Goal: Task Accomplishment & Management: Complete application form

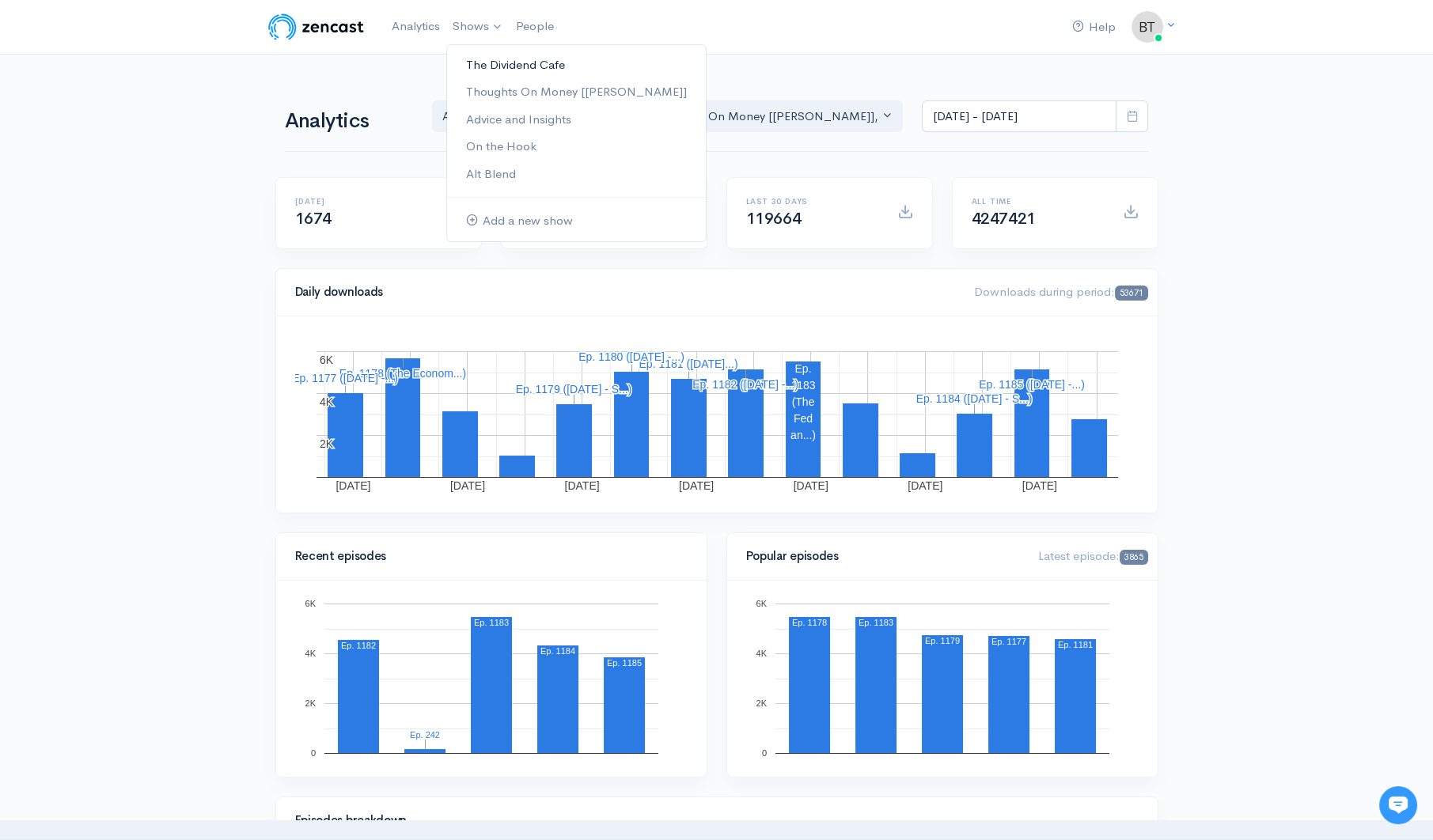
click at [489, 65] on link "The Dividend Cafe" at bounding box center [576, 65] width 259 height 27
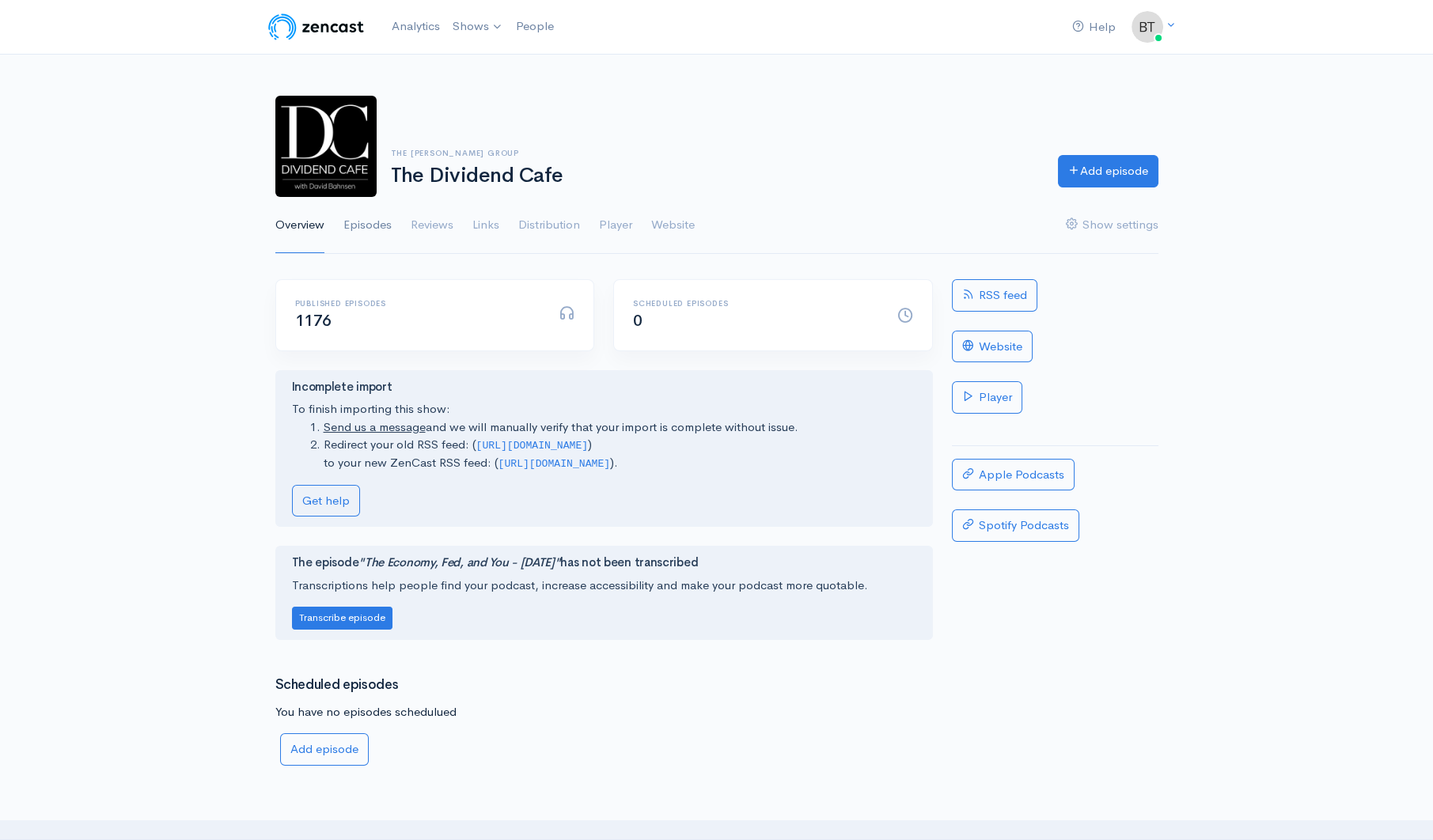
click at [356, 225] on link "Episodes" at bounding box center [368, 225] width 48 height 57
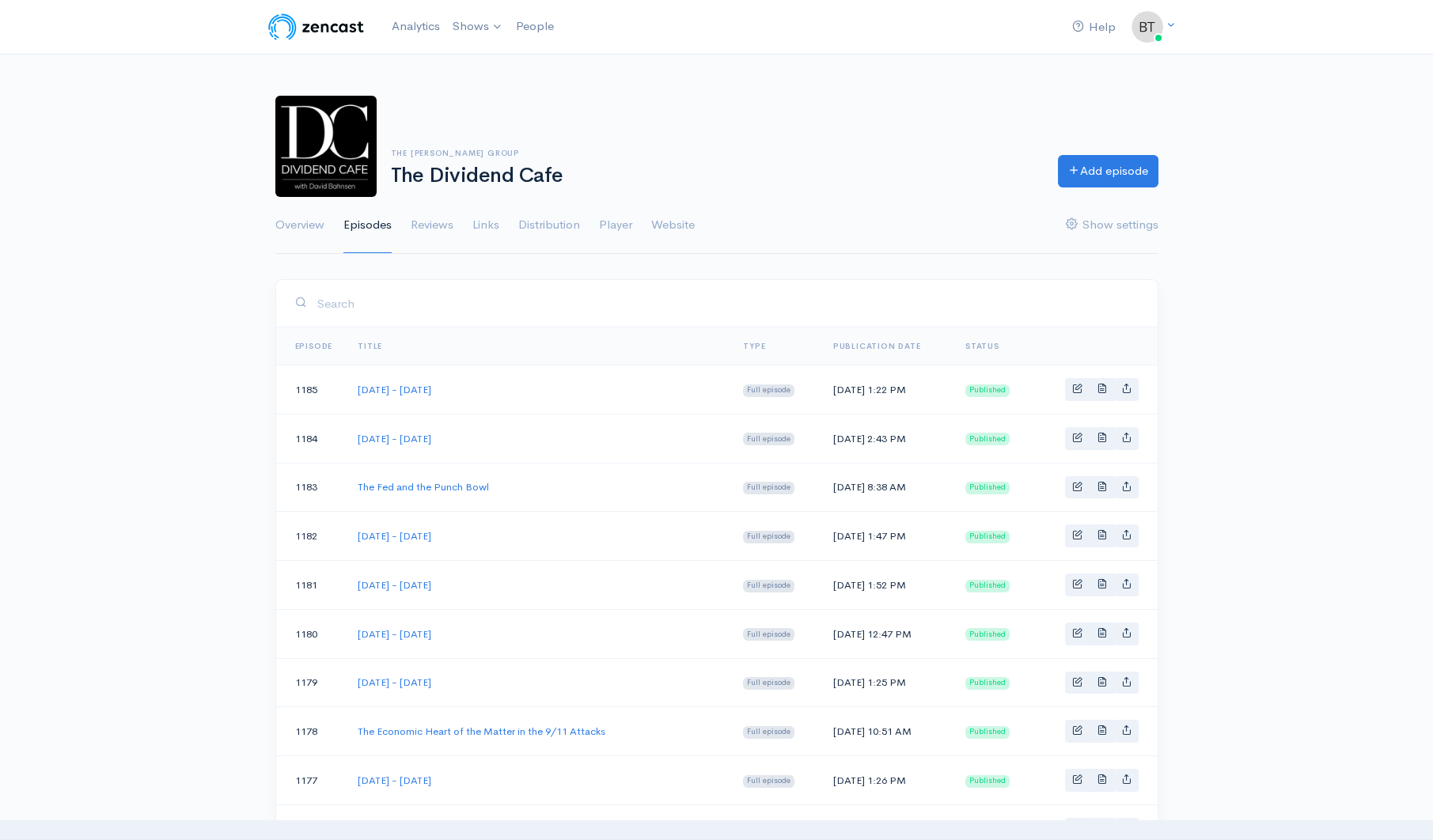
click at [535, 592] on td "Wednesday - September 17, 2025" at bounding box center [537, 585] width 385 height 49
drag, startPoint x: 527, startPoint y: 581, endPoint x: 355, endPoint y: 585, distance: 172.0
click at [355, 585] on td "Wednesday - September 17, 2025" at bounding box center [537, 585] width 385 height 49
copy link "Wednesday - September 17, 2025"
click at [1132, 175] on link "Add episode" at bounding box center [1107, 169] width 101 height 33
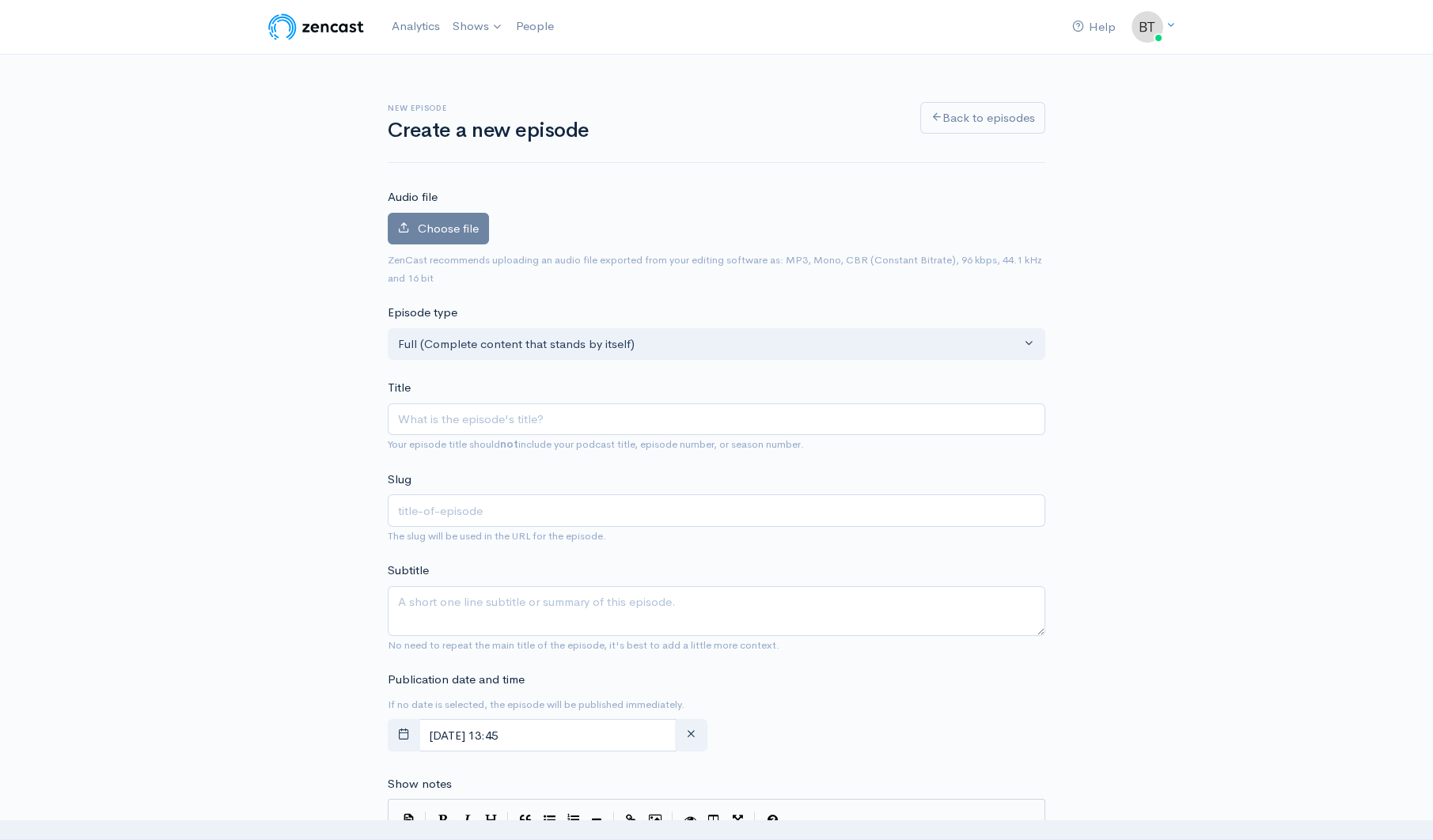
type input "v"
type input "Wednesday - September 17, 2025"
type input "wednesday-september-17-2025"
drag, startPoint x: 547, startPoint y: 418, endPoint x: 537, endPoint y: 420, distance: 10.2
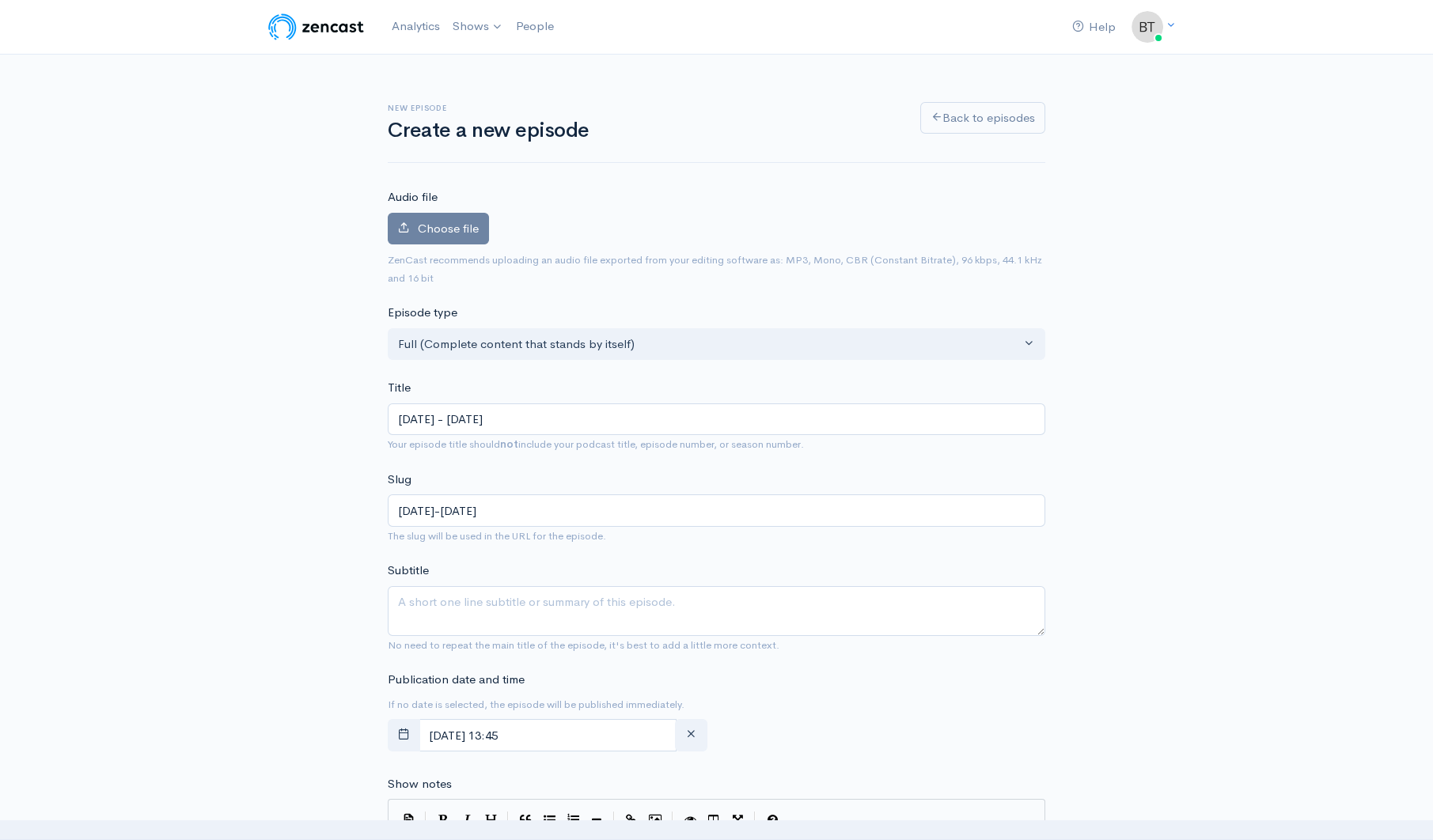
click at [537, 420] on input "Wednesday - September 17, 2025" at bounding box center [716, 420] width 657 height 33
type input "Wednesday - September 2, 2025"
type input "wednesday-september-2-2025"
type input "[DATE] - [DATE]"
type input "[DATE]-[DATE]"
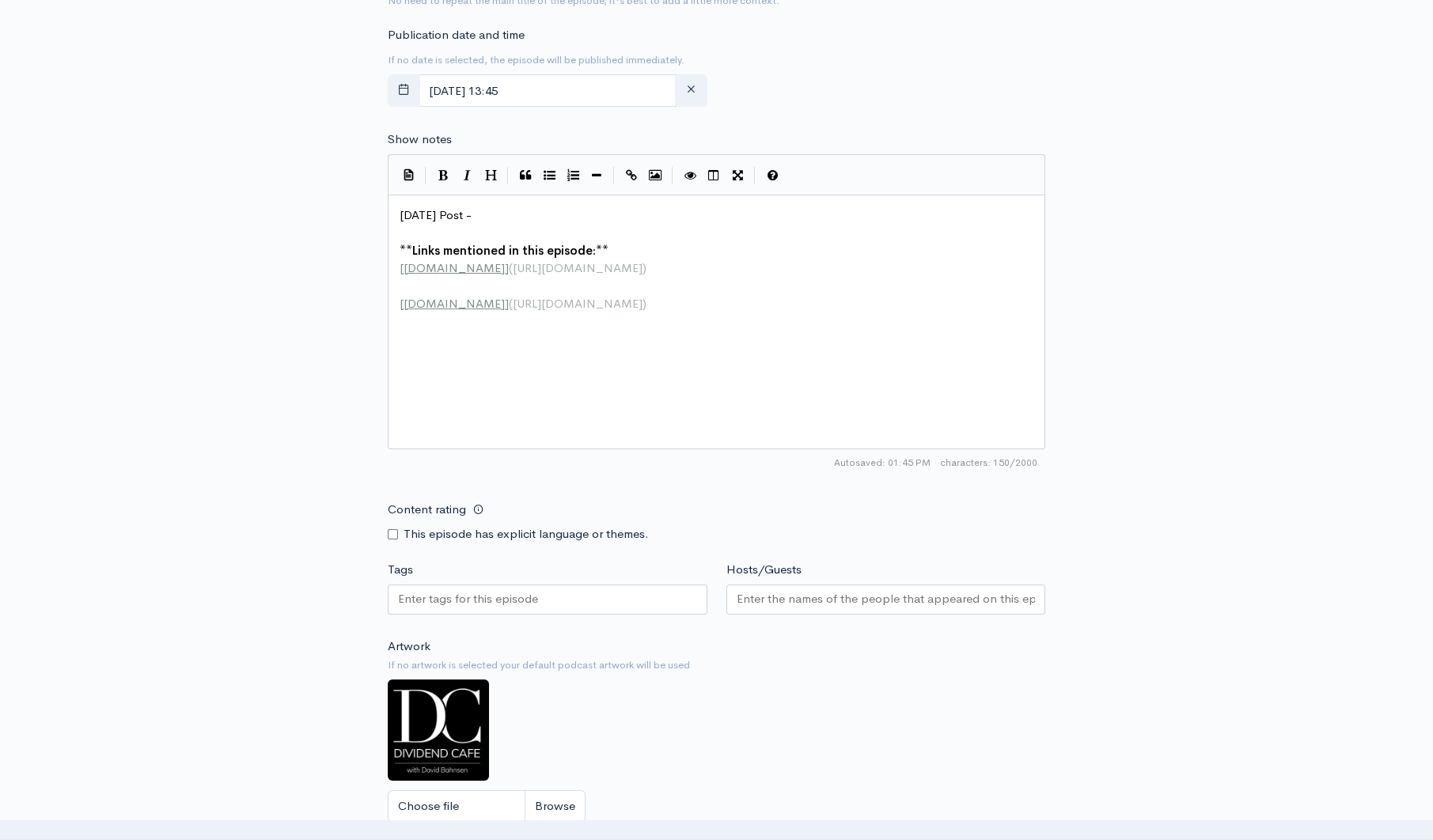
scroll to position [654, 0]
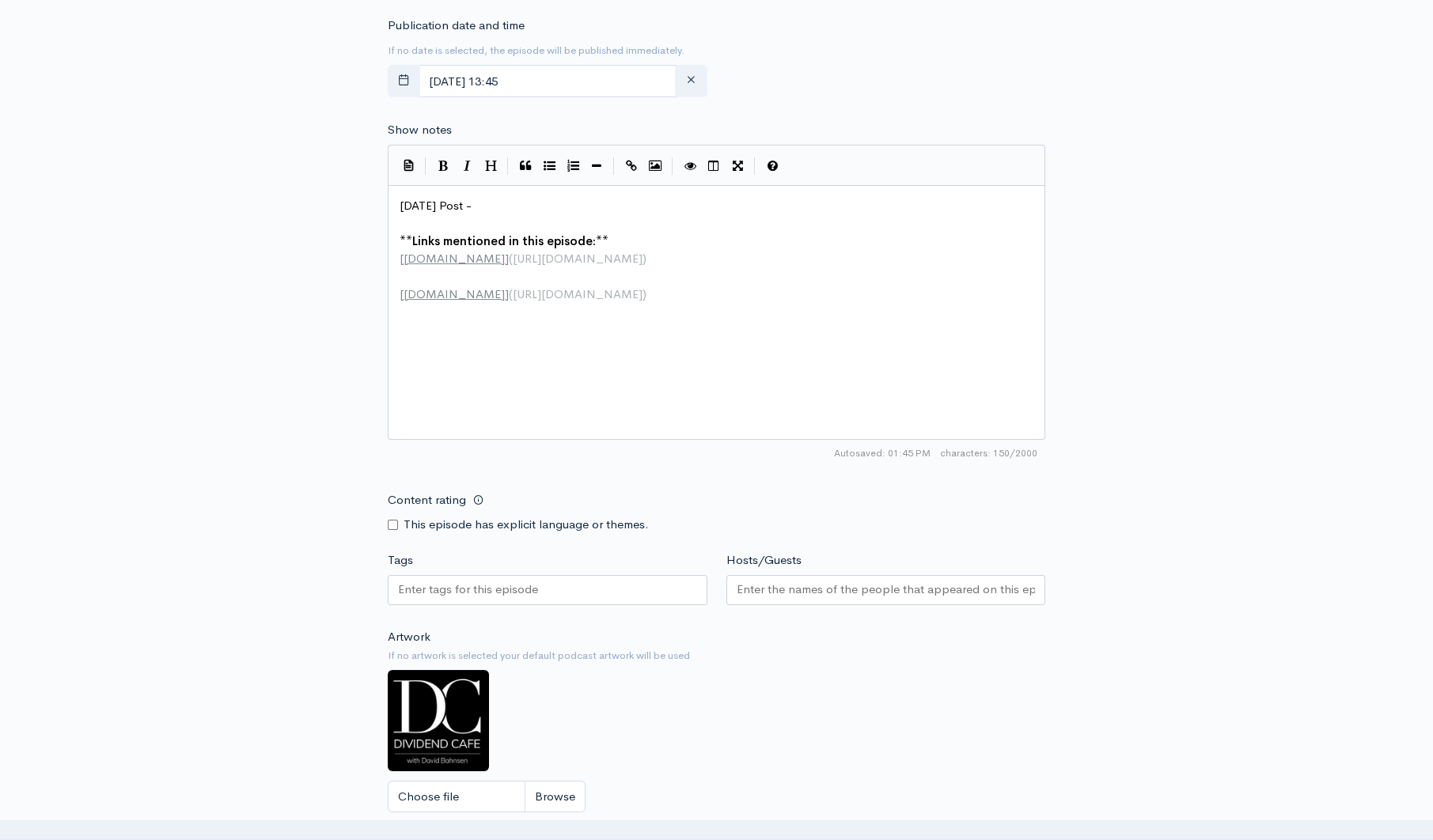
type input "[DATE] - [DATE]"
click at [587, 72] on input "[DATE] 13:45" at bounding box center [547, 82] width 258 height 33
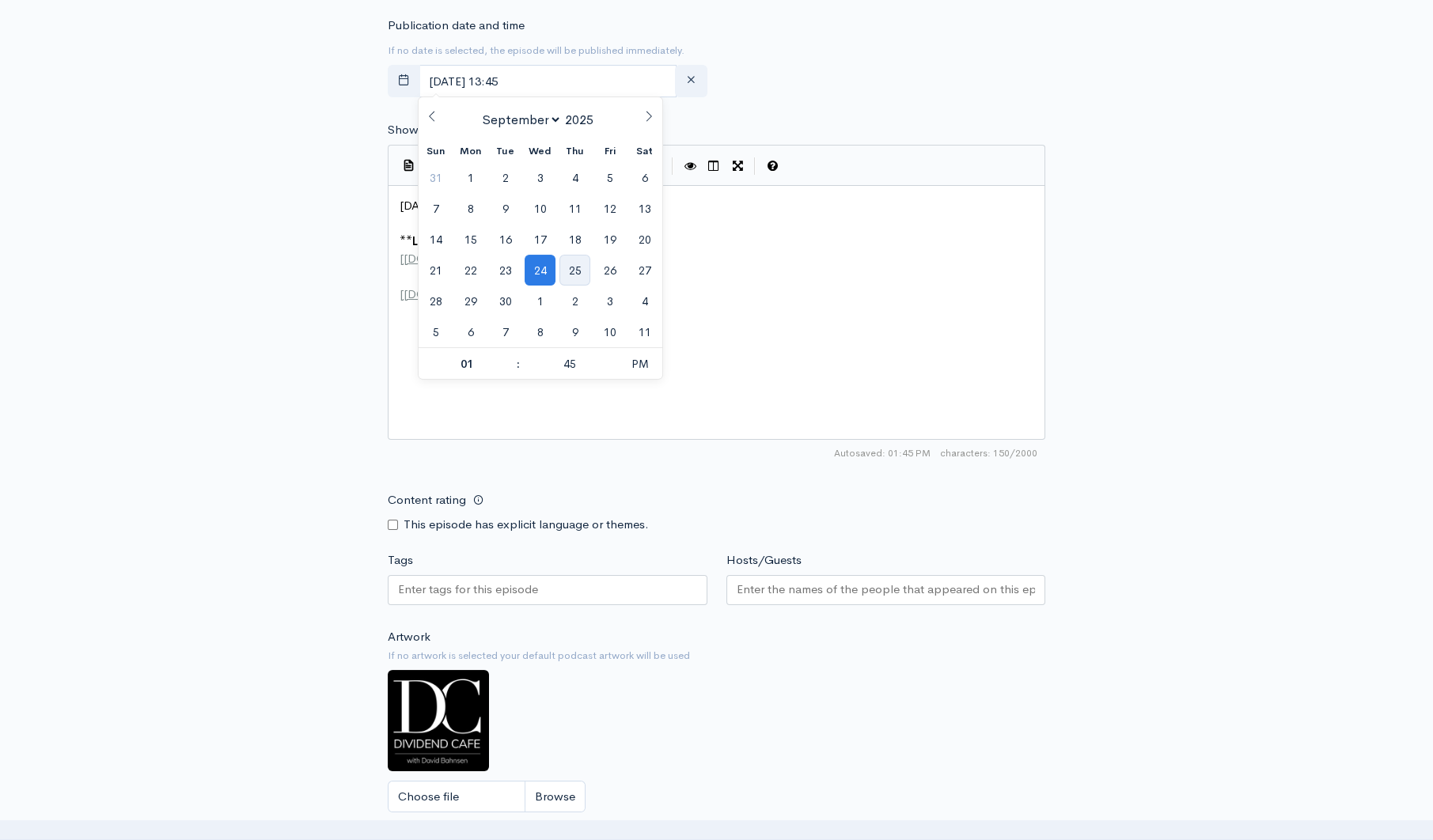
click at [575, 265] on span "25" at bounding box center [575, 271] width 31 height 31
type input "September, 25 2025 13:45"
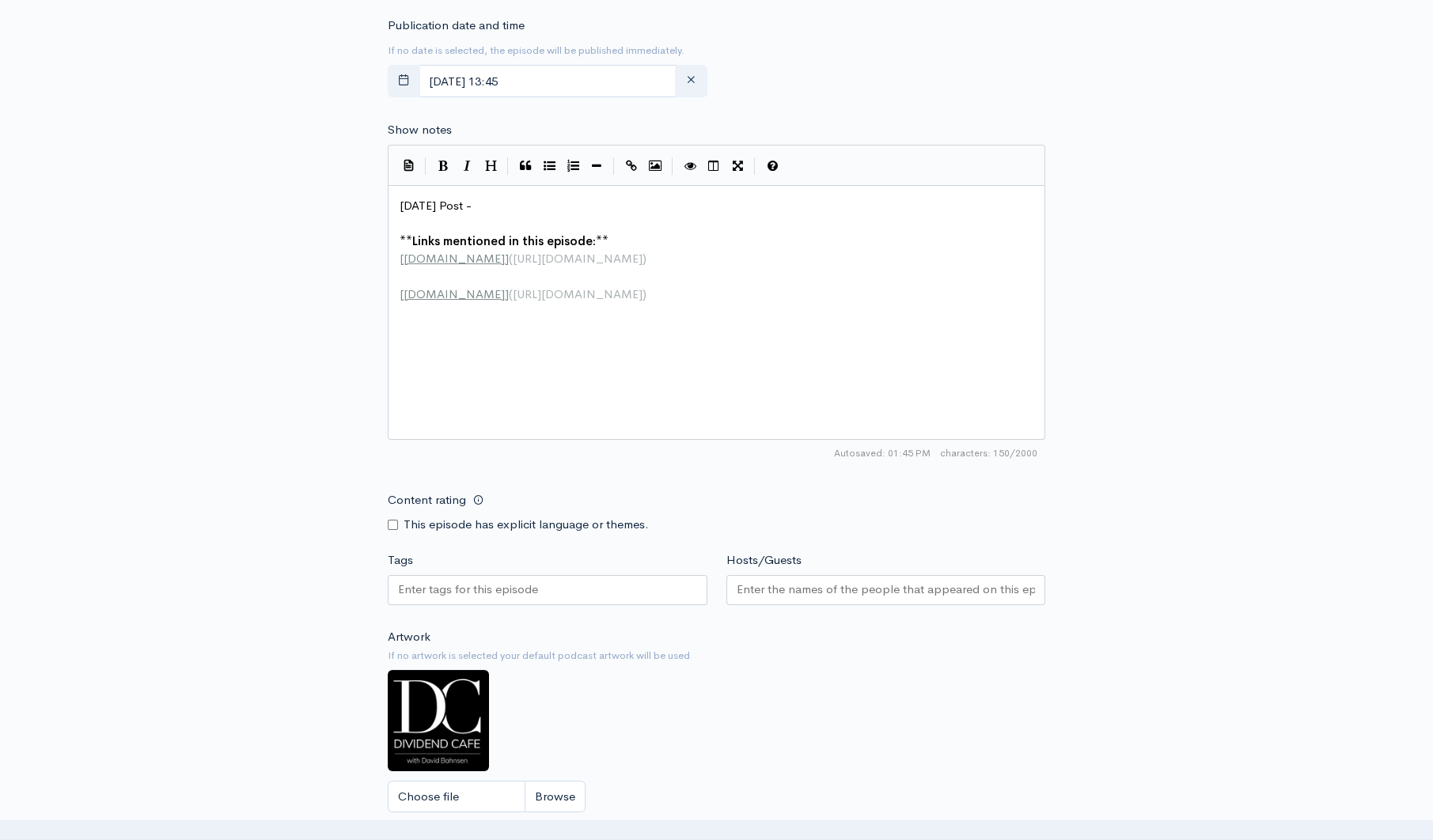
click at [1266, 303] on div "New episode Create a new episode Back to episodes Audio file Choose file 0 ZenC…" at bounding box center [716, 185] width 1433 height 1569
click at [860, 586] on input "Hosts/Guests" at bounding box center [886, 589] width 299 height 18
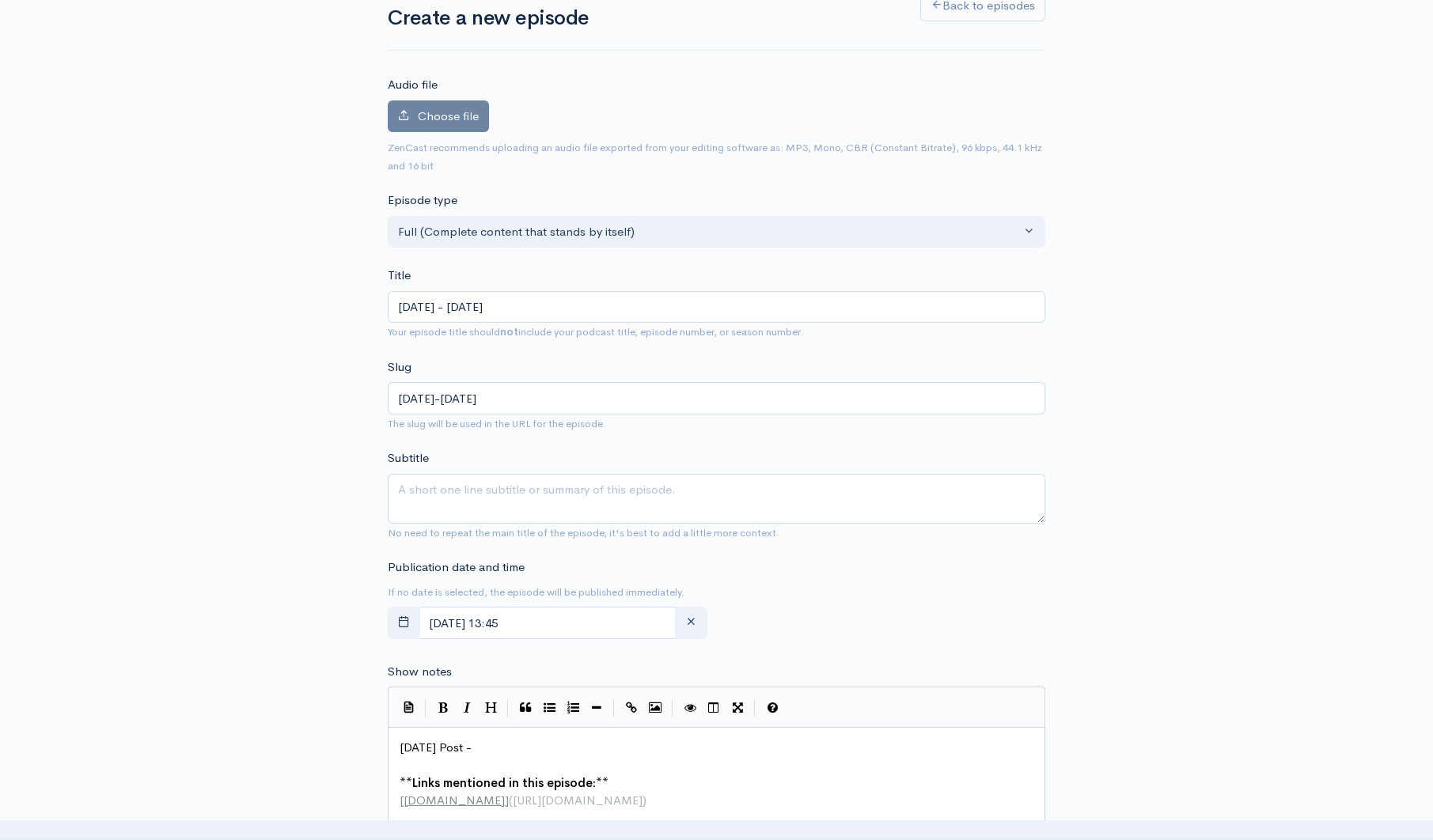
scroll to position [0, 0]
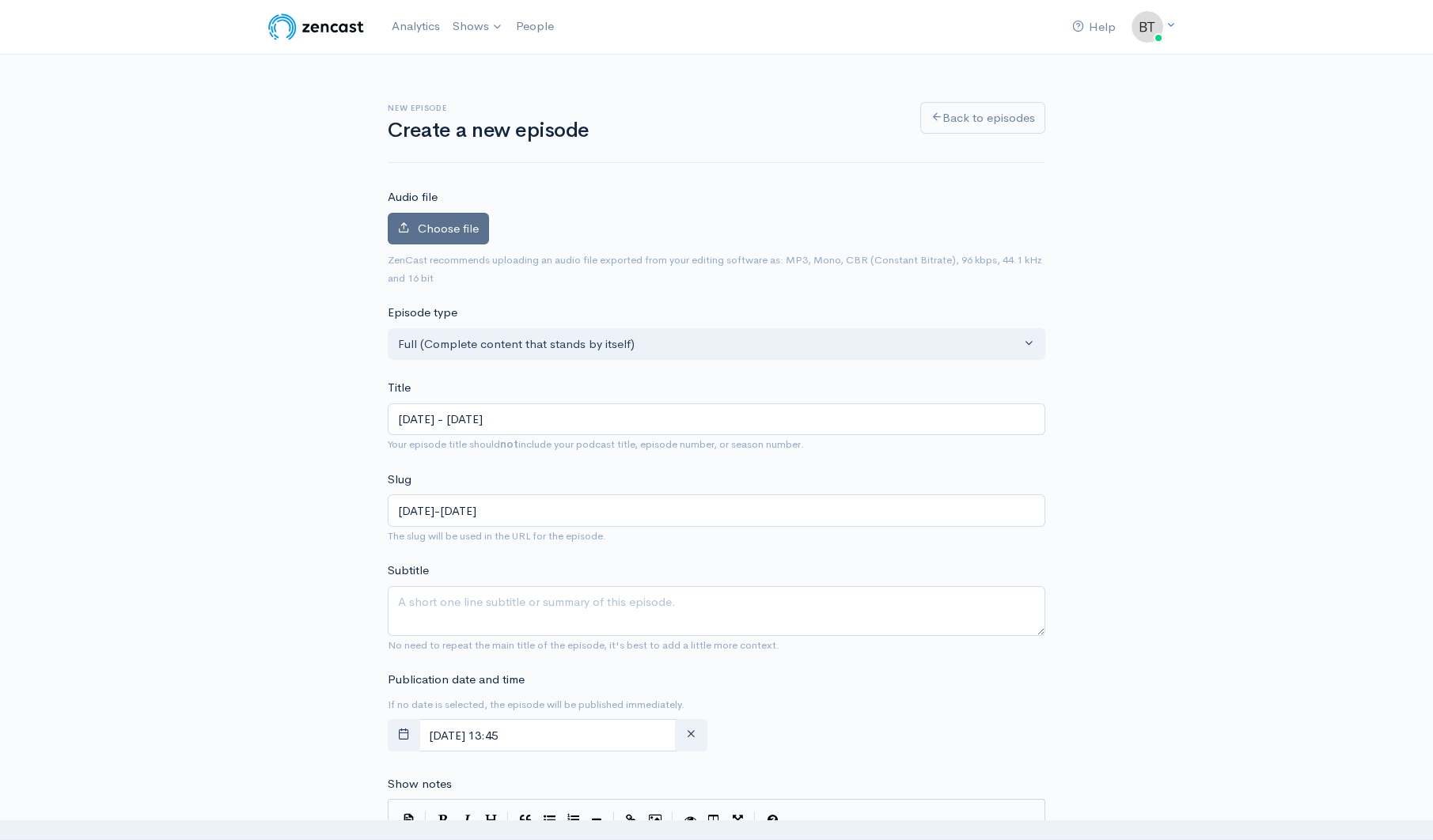
click at [435, 235] on label "Choose file" at bounding box center [438, 229] width 101 height 33
click at [0, 0] on input "Choose file" at bounding box center [0, 0] width 0 height 0
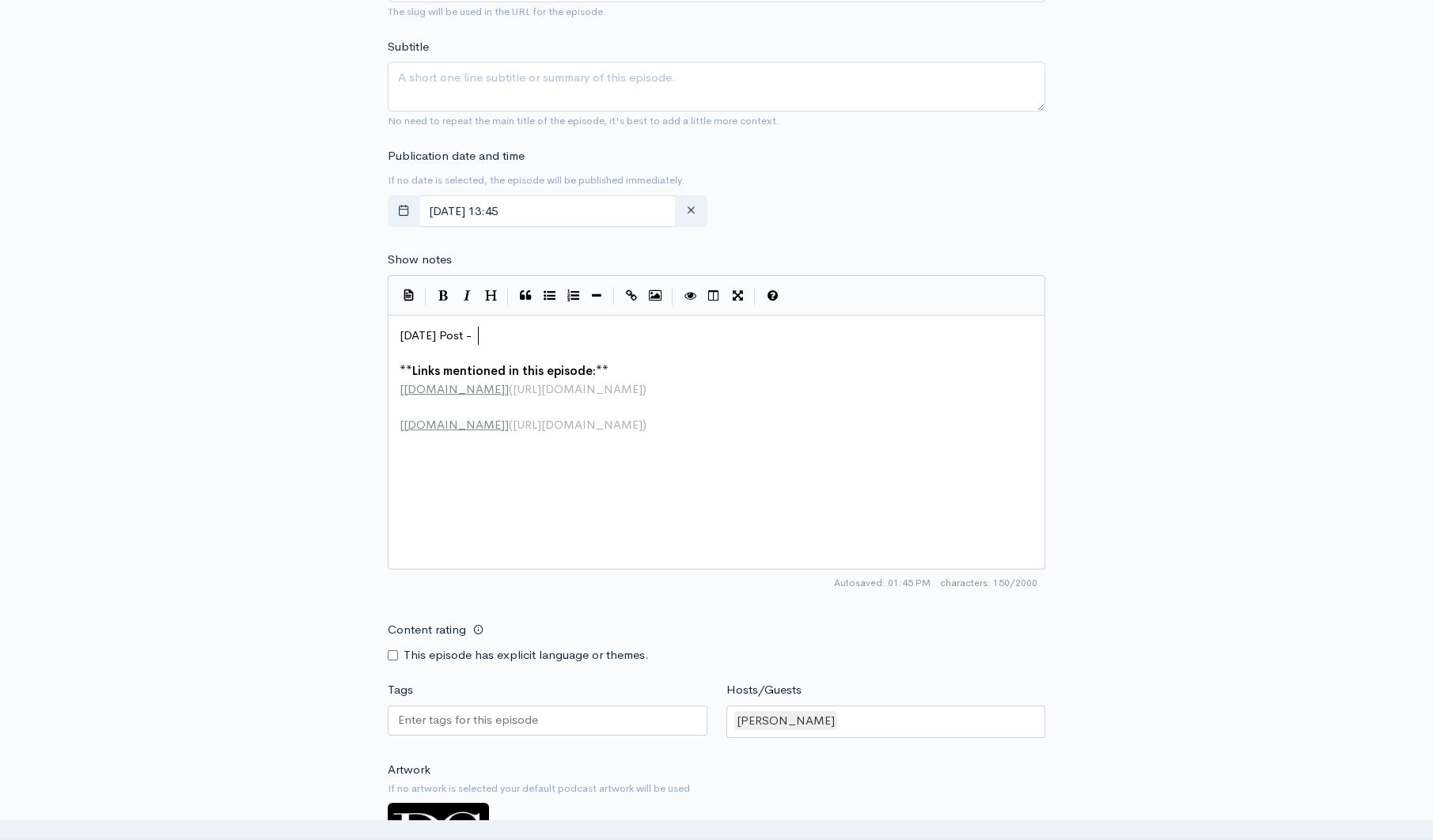
scroll to position [5, 0]
type textarea "Today's Post -"
drag, startPoint x: 495, startPoint y: 330, endPoint x: 395, endPoint y: 332, distance: 100.0
paste textarea
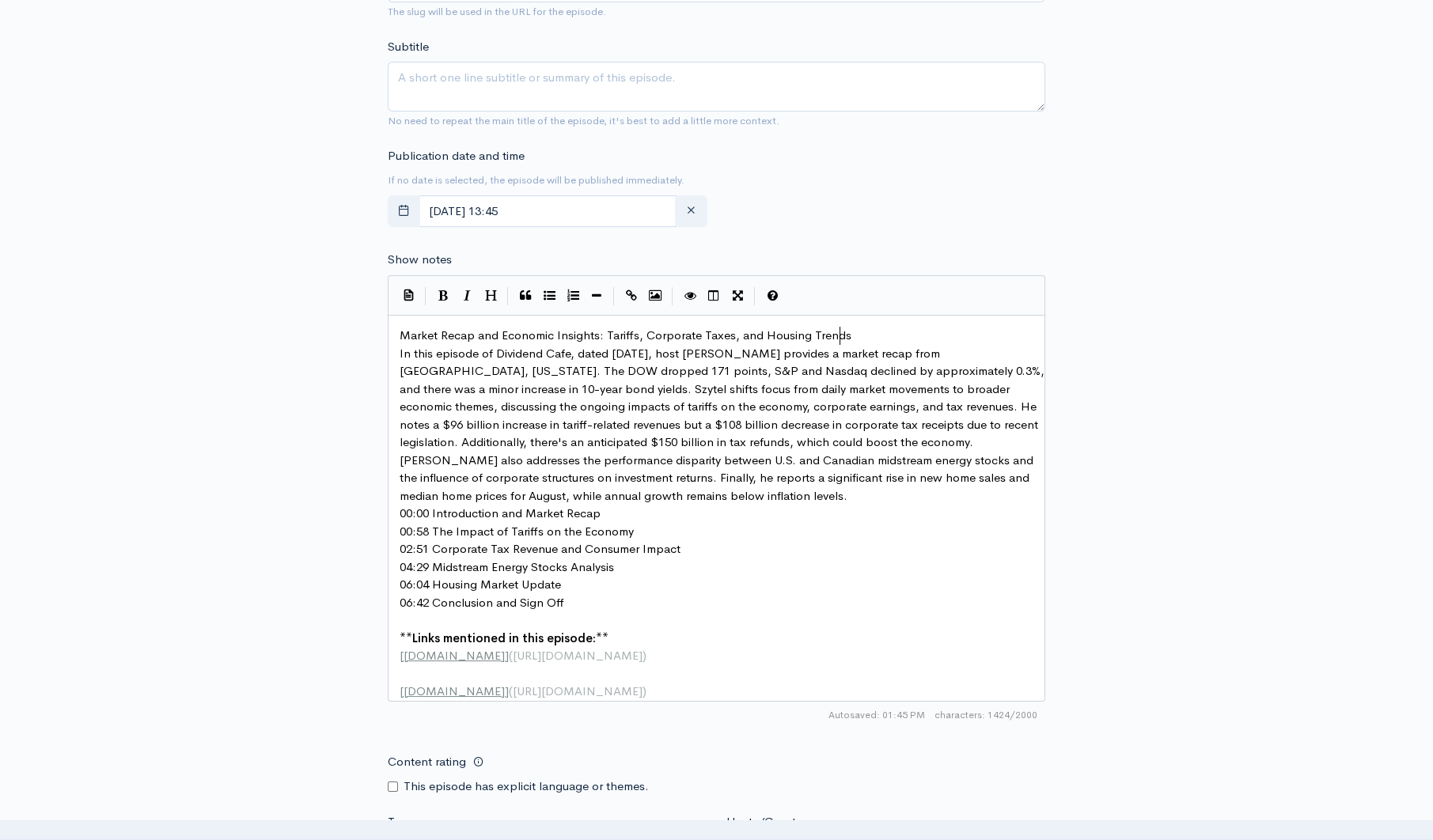
click at [864, 328] on pre "Market Recap and Economic Insights: Tariffs, Corporate Taxes, and Housing Trends" at bounding box center [722, 335] width 651 height 18
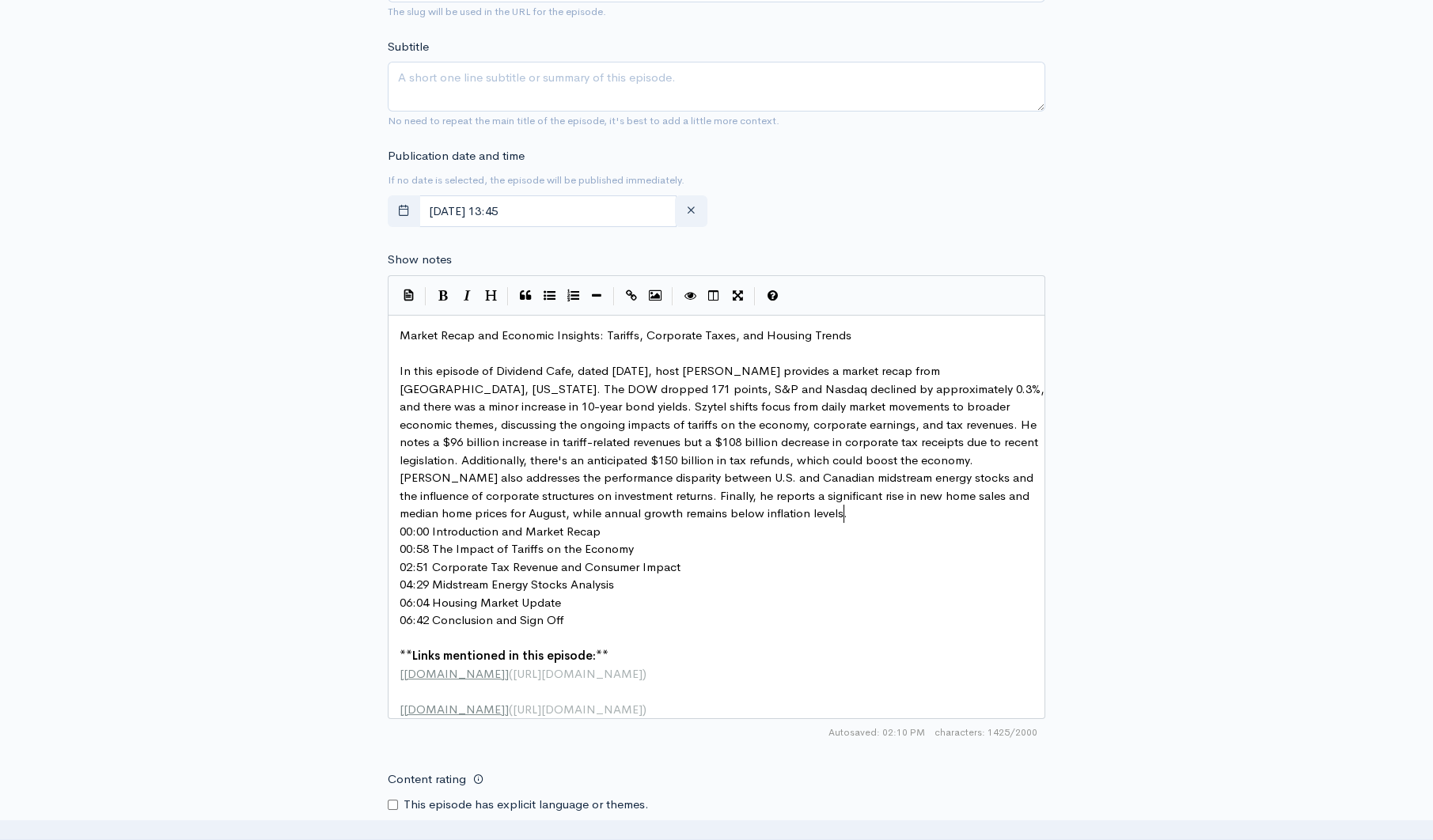
click at [847, 515] on pre "In this episode of Dividend Cafe, dated [DATE], host [PERSON_NAME] provides a m…" at bounding box center [722, 442] width 651 height 161
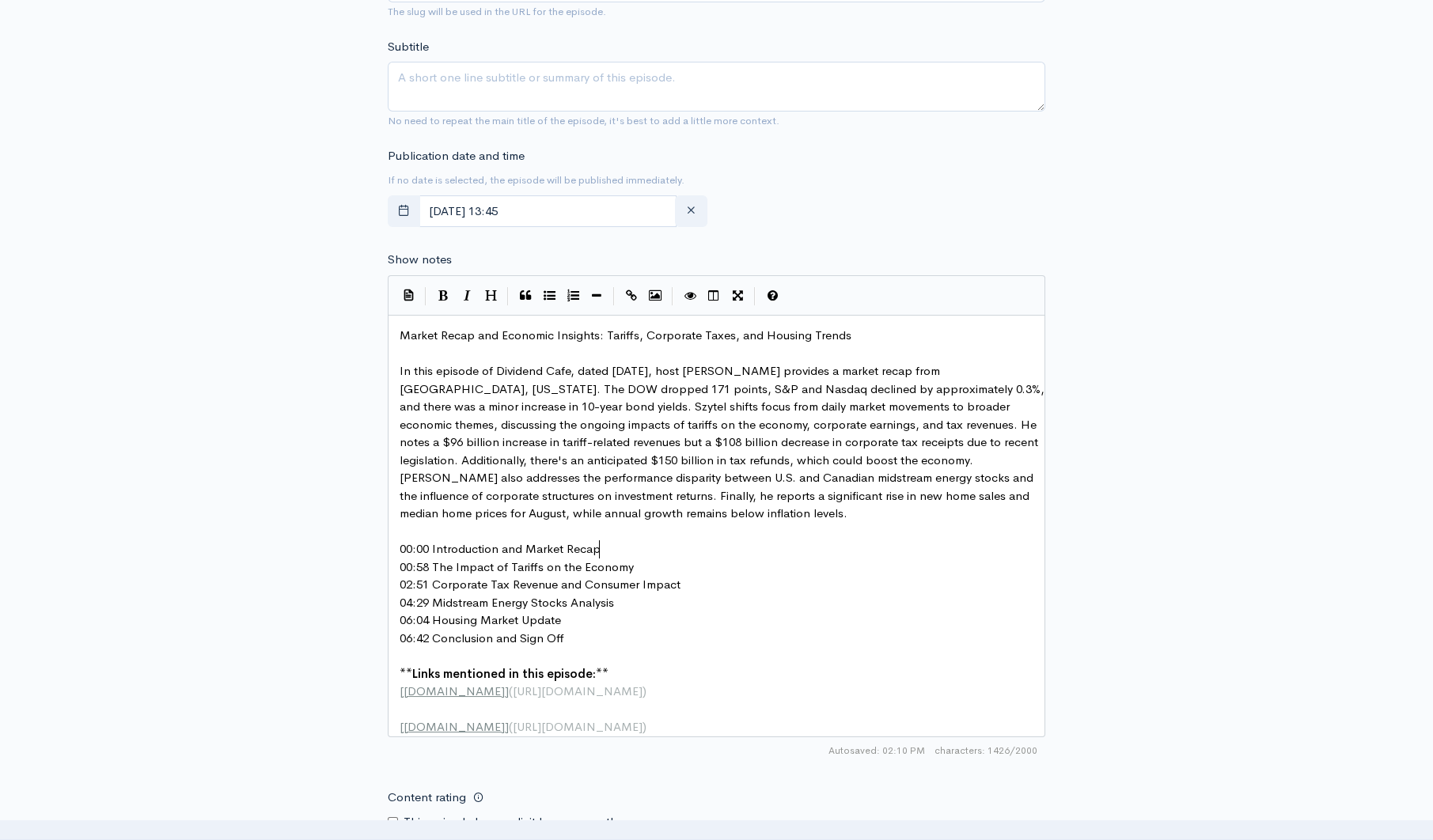
click at [607, 545] on pre "00:00 Introduction and Market Recap" at bounding box center [722, 549] width 651 height 18
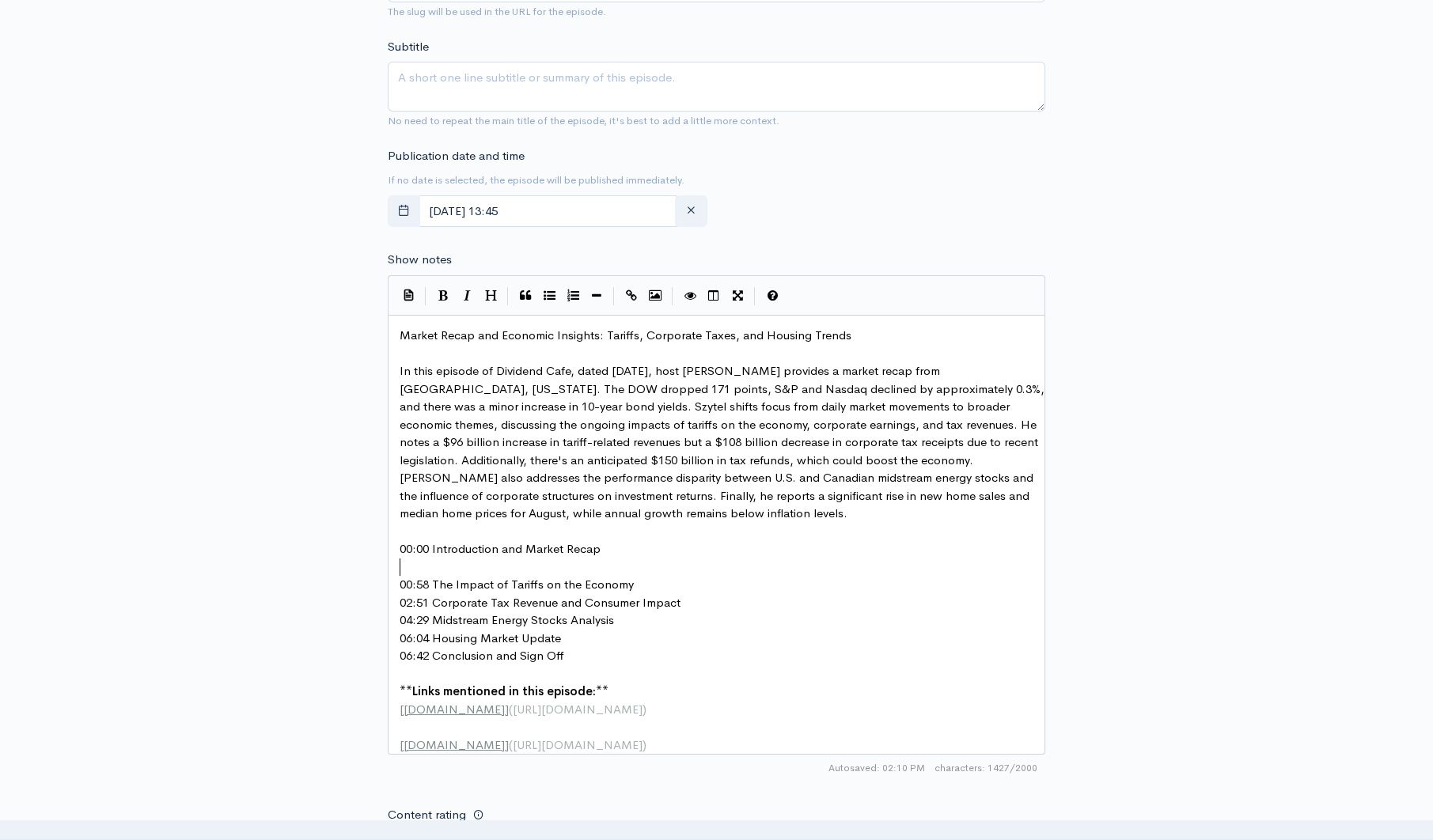
click at [643, 578] on pre "00:58 The Impact of Tariffs on the Economy" at bounding box center [722, 584] width 651 height 18
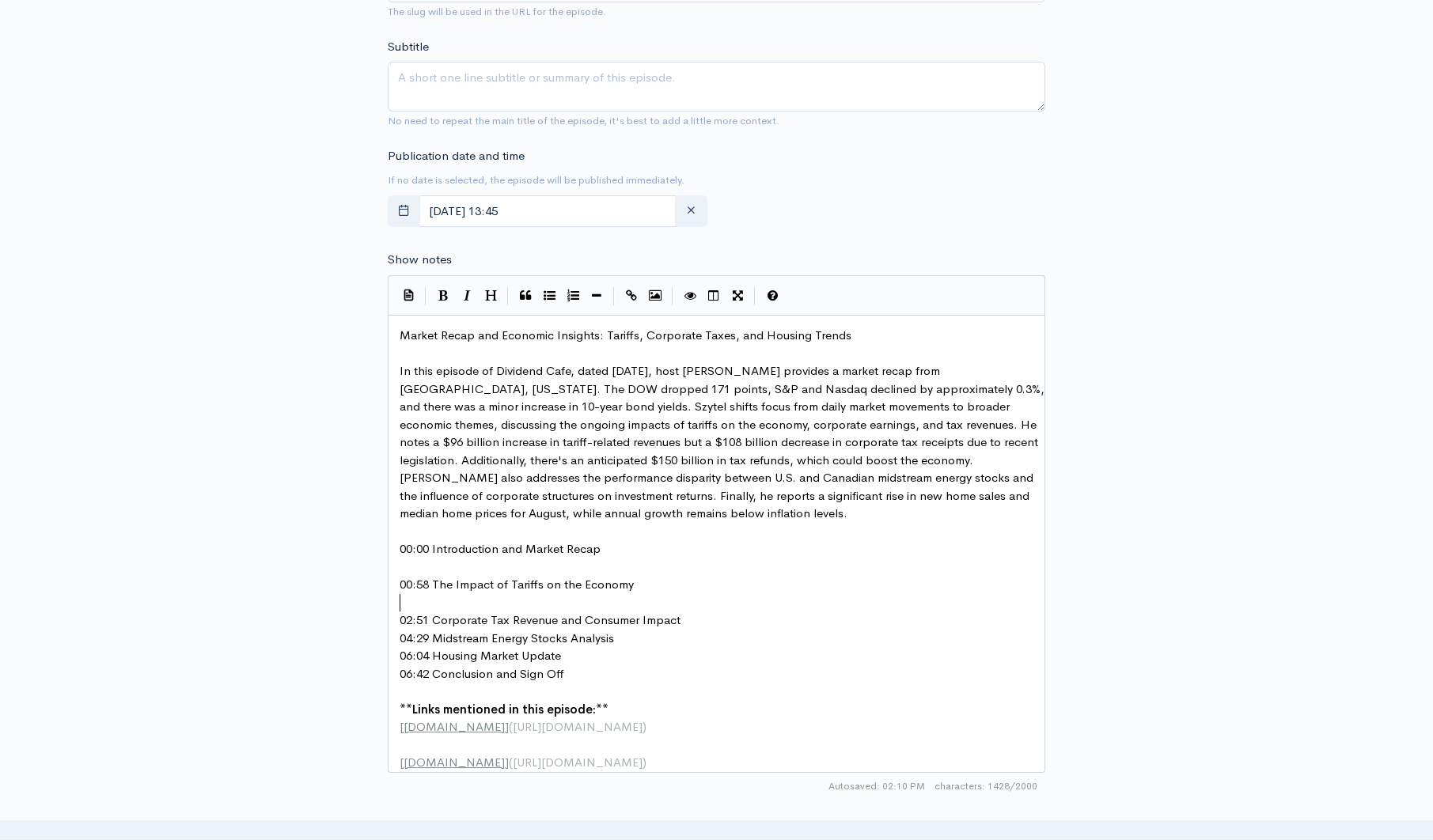
click at [684, 620] on pre "02:51 Corporate Tax Revenue and Consumer Impact" at bounding box center [722, 620] width 651 height 18
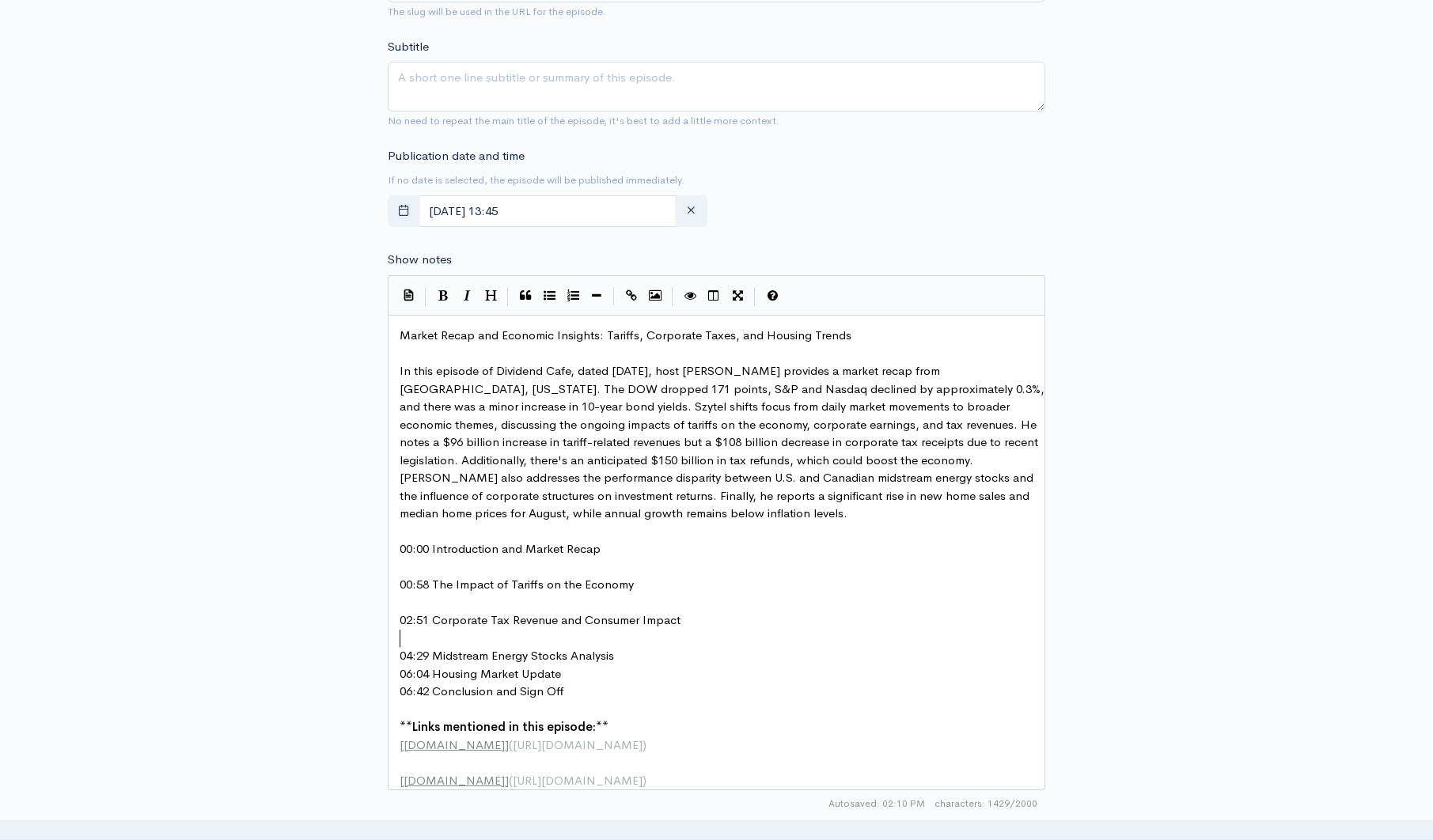
click at [634, 648] on pre "04:29 Midstream Energy Stocks Analysis" at bounding box center [722, 655] width 651 height 18
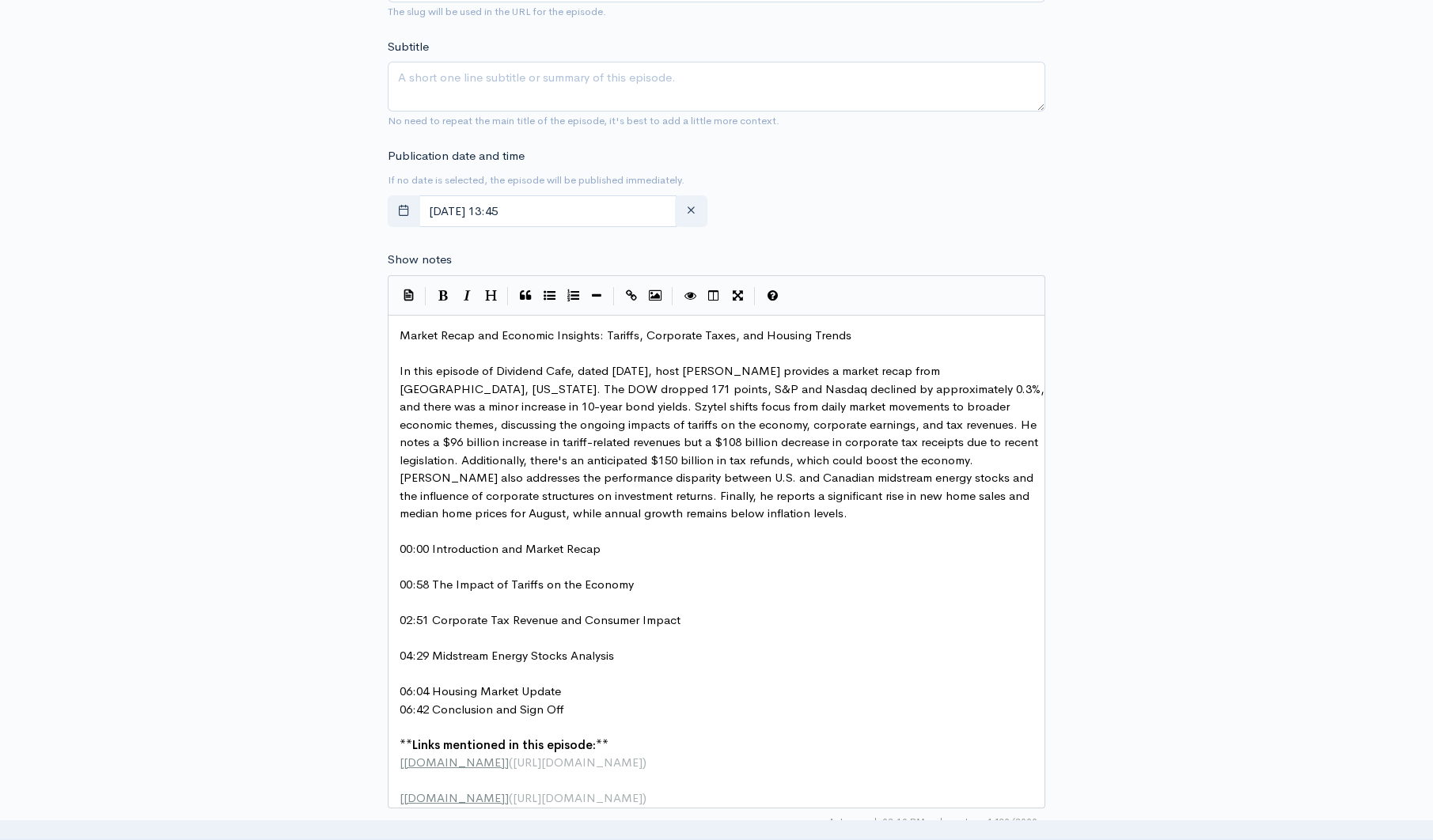
click at [581, 685] on pre "06:04 Housing Market Update" at bounding box center [722, 691] width 651 height 18
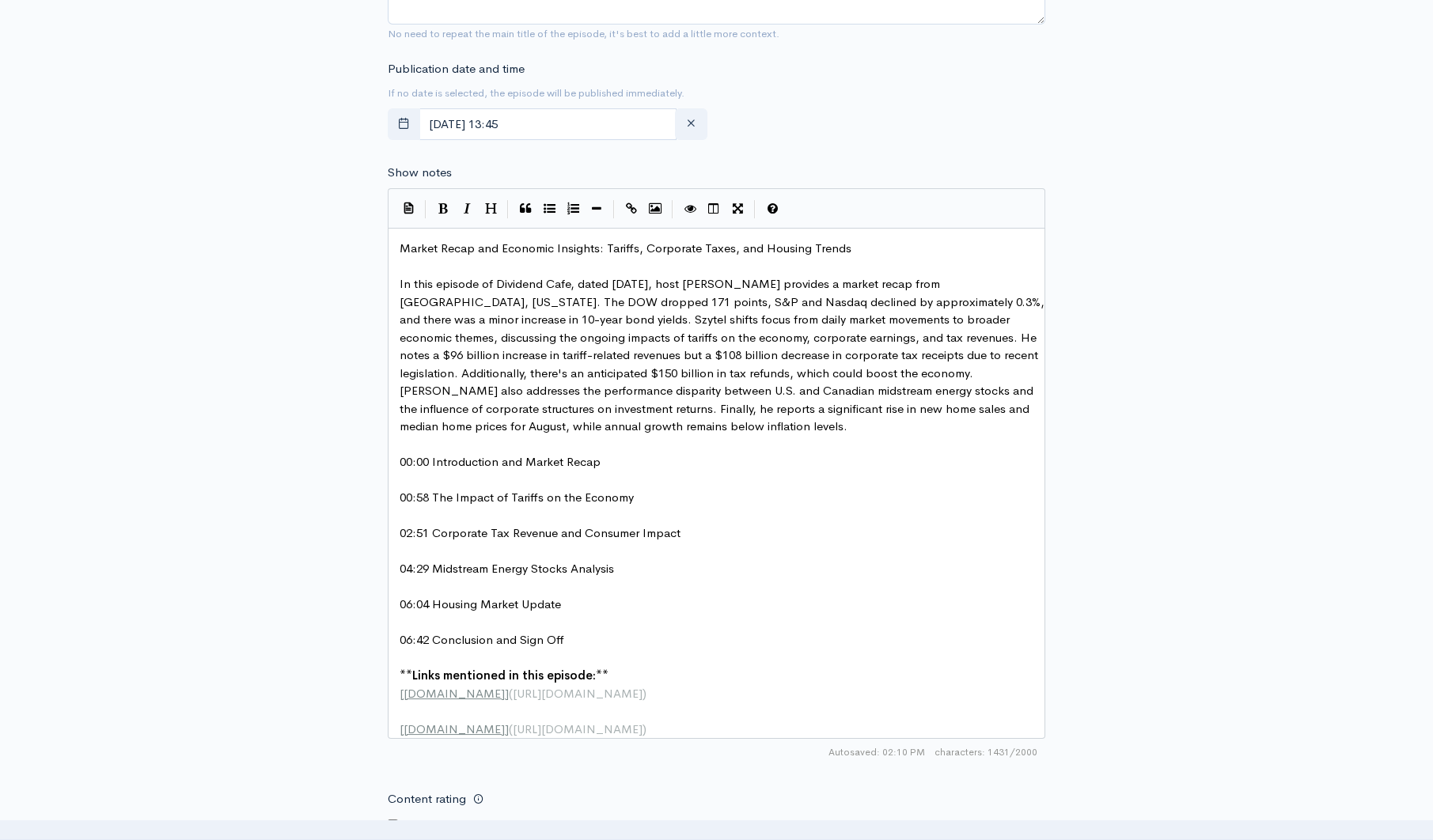
scroll to position [691, 0]
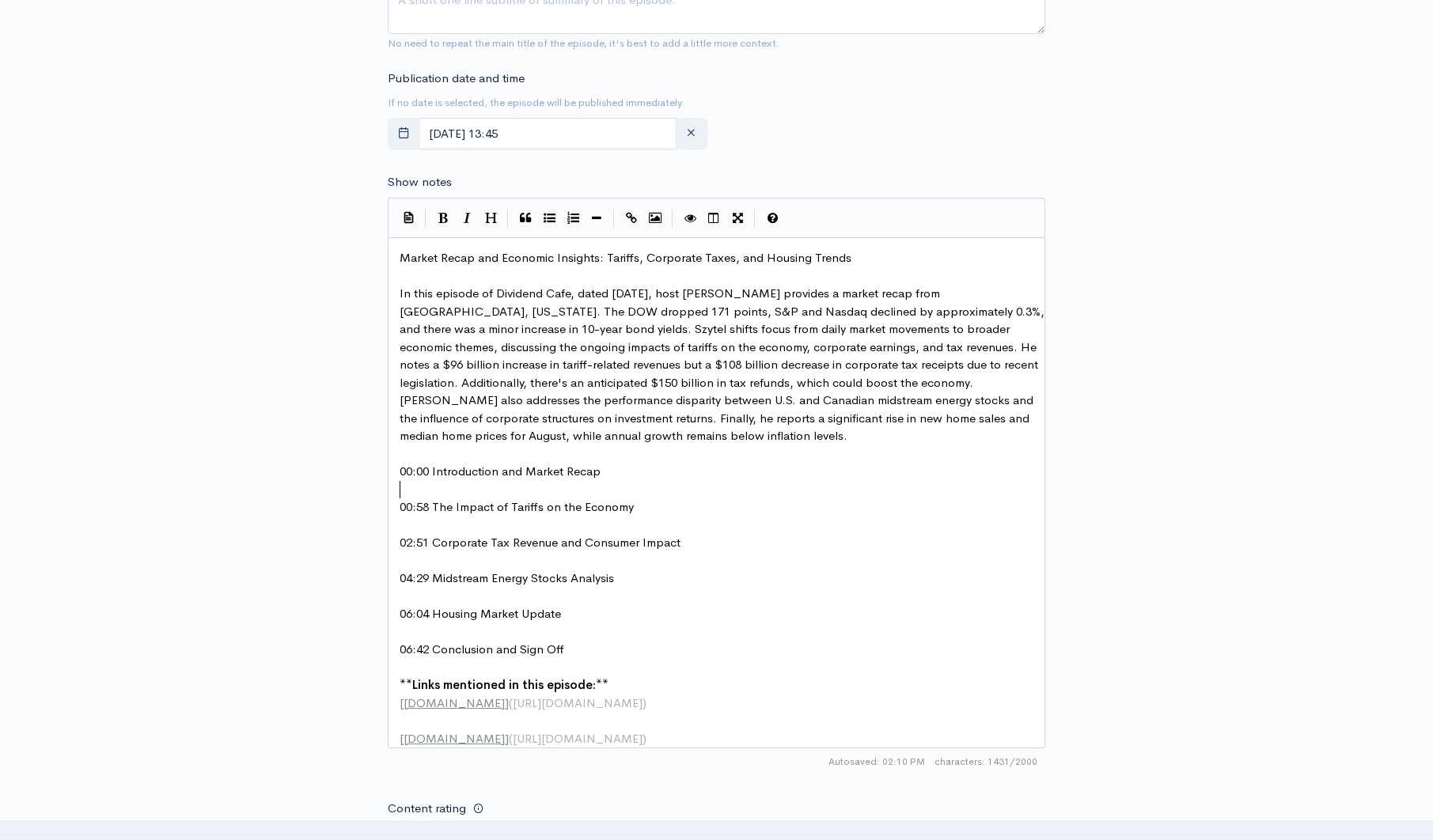
click at [961, 489] on pre "​" at bounding box center [722, 490] width 651 height 18
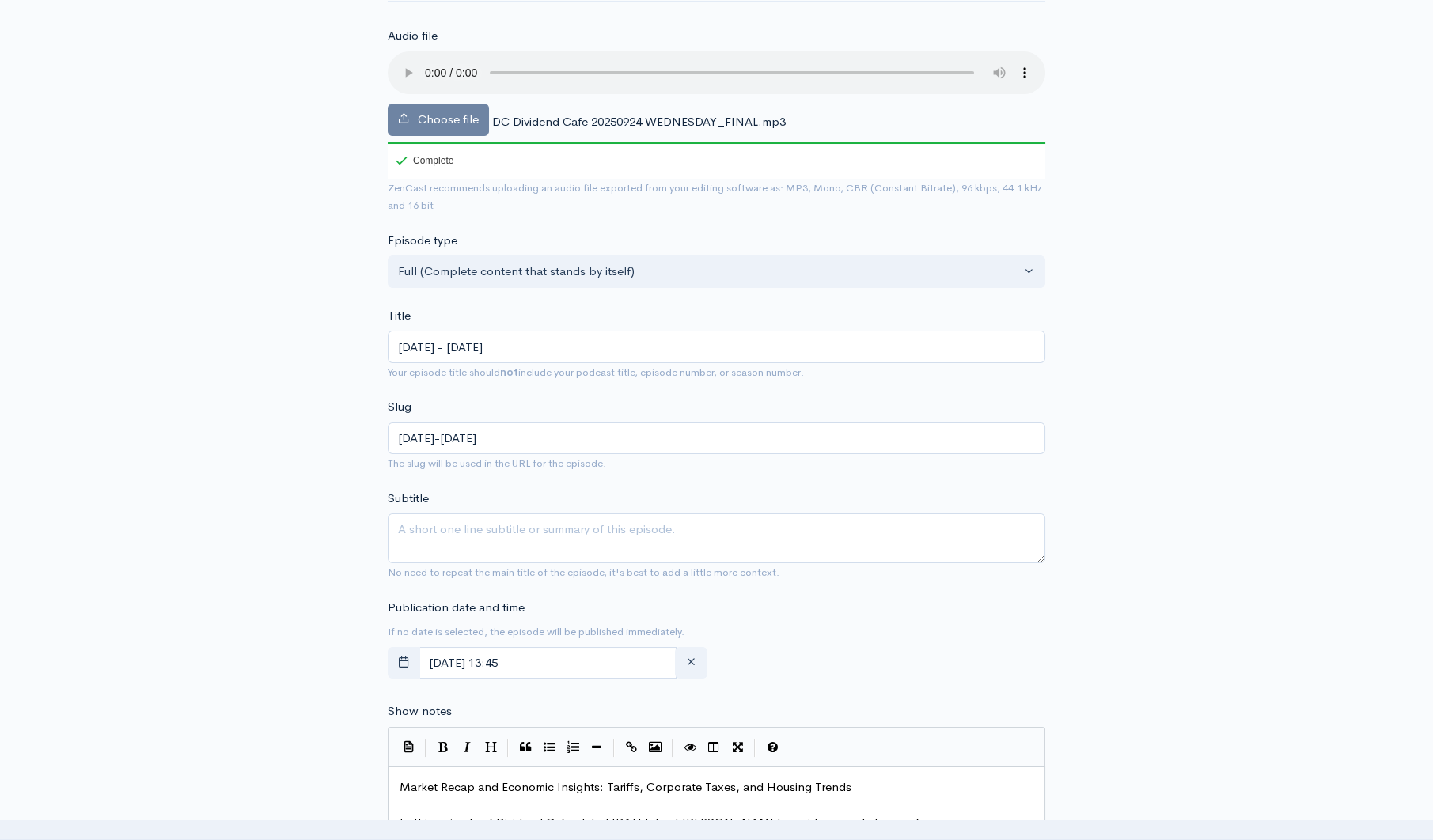
scroll to position [190, 0]
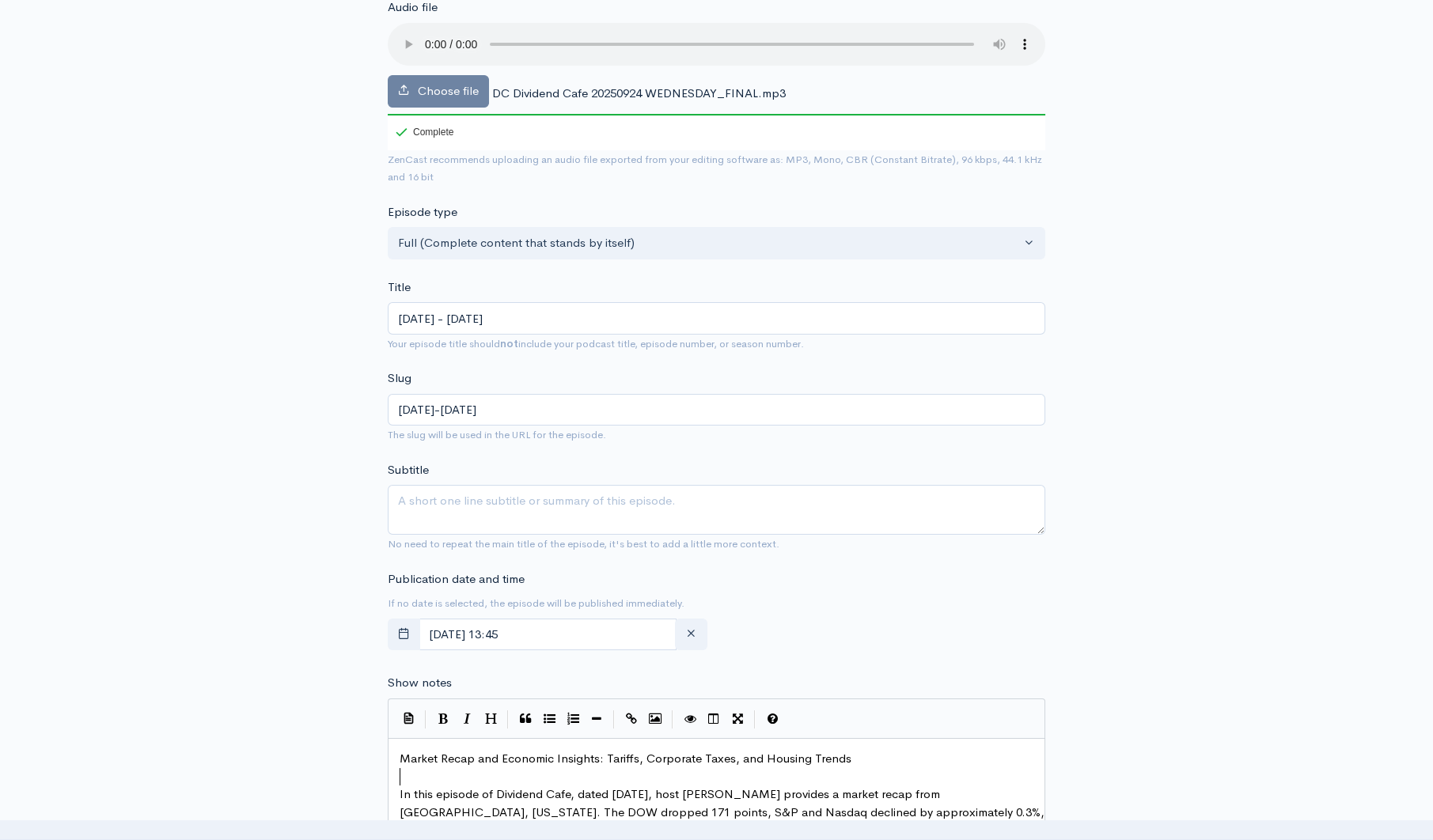
click at [866, 770] on pre "​" at bounding box center [722, 776] width 651 height 18
drag, startPoint x: 865, startPoint y: 765, endPoint x: 404, endPoint y: 741, distance: 461.6
type textarea "Market Recap and Economic Insights: Tariffs, Corporate Taxes, and Housing Trends"
click at [553, 496] on textarea "Subtitle" at bounding box center [716, 509] width 657 height 50
paste textarea "Market Recap and Economic Insights: Tariffs, Corporate Taxes, and Housing Trends"
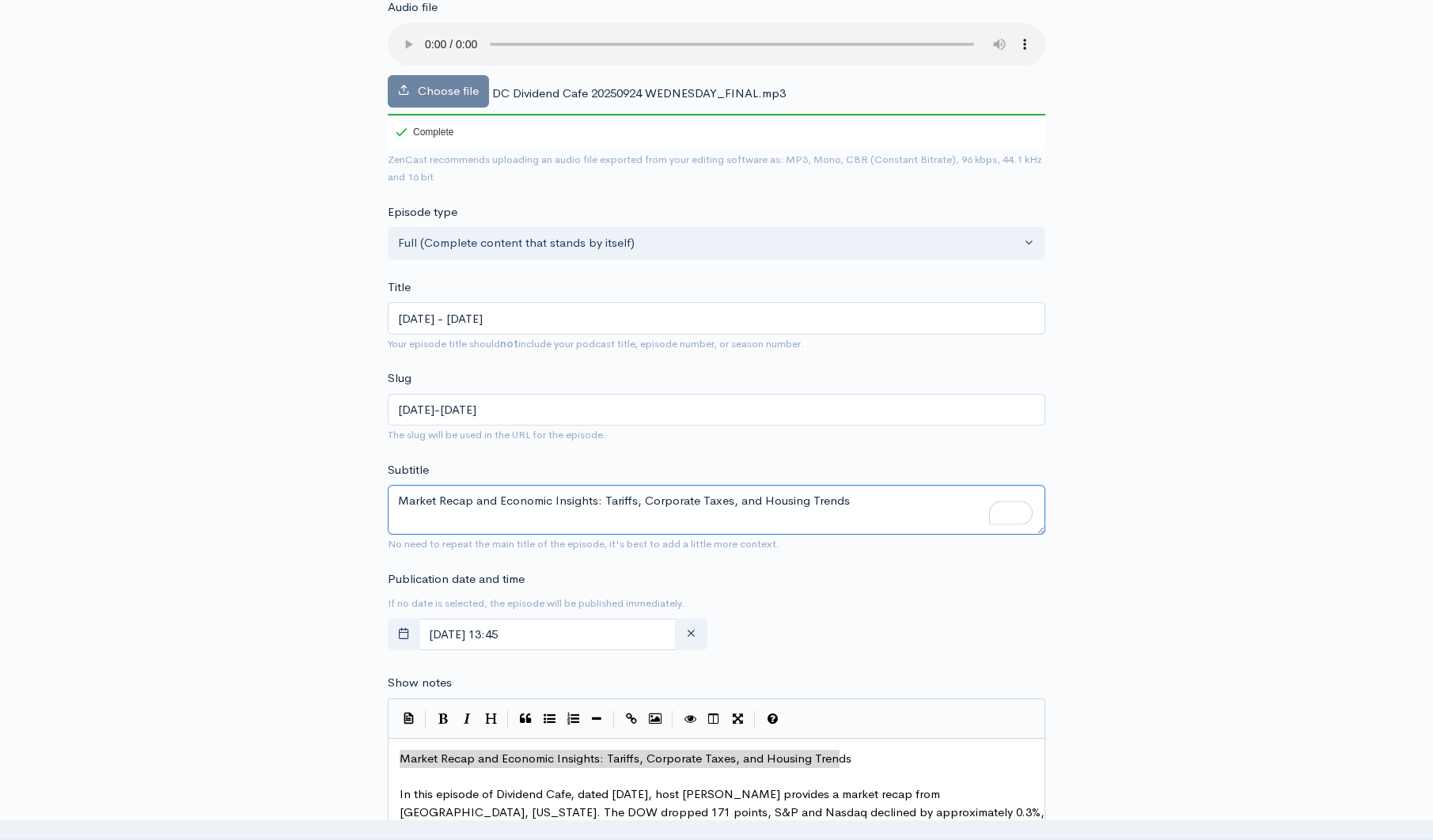
click at [399, 502] on textarea "Market Recap and Economic Insights: Tariffs, Corporate Taxes, and Housing Trends" at bounding box center [716, 509] width 657 height 50
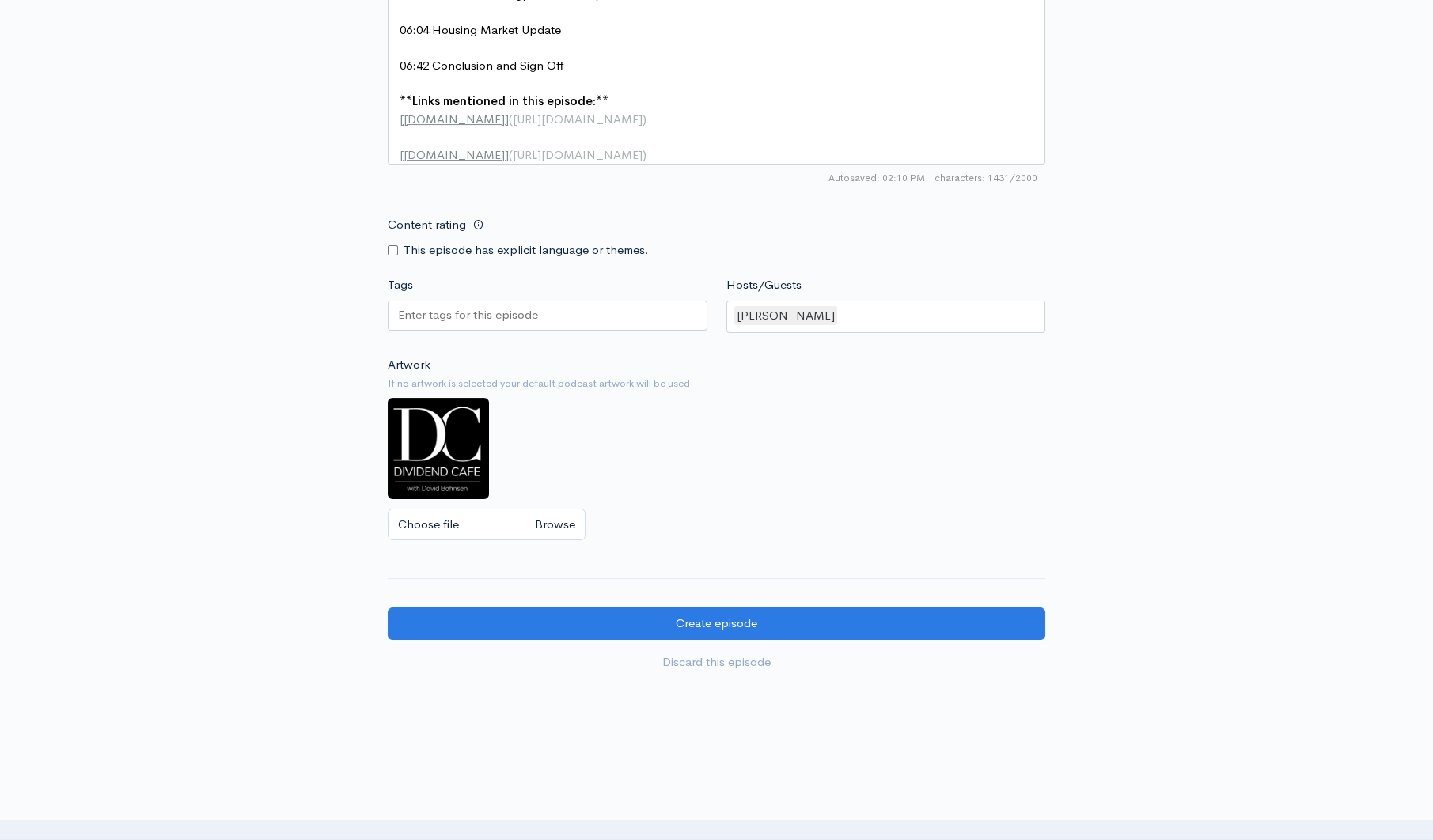
scroll to position [1346, 0]
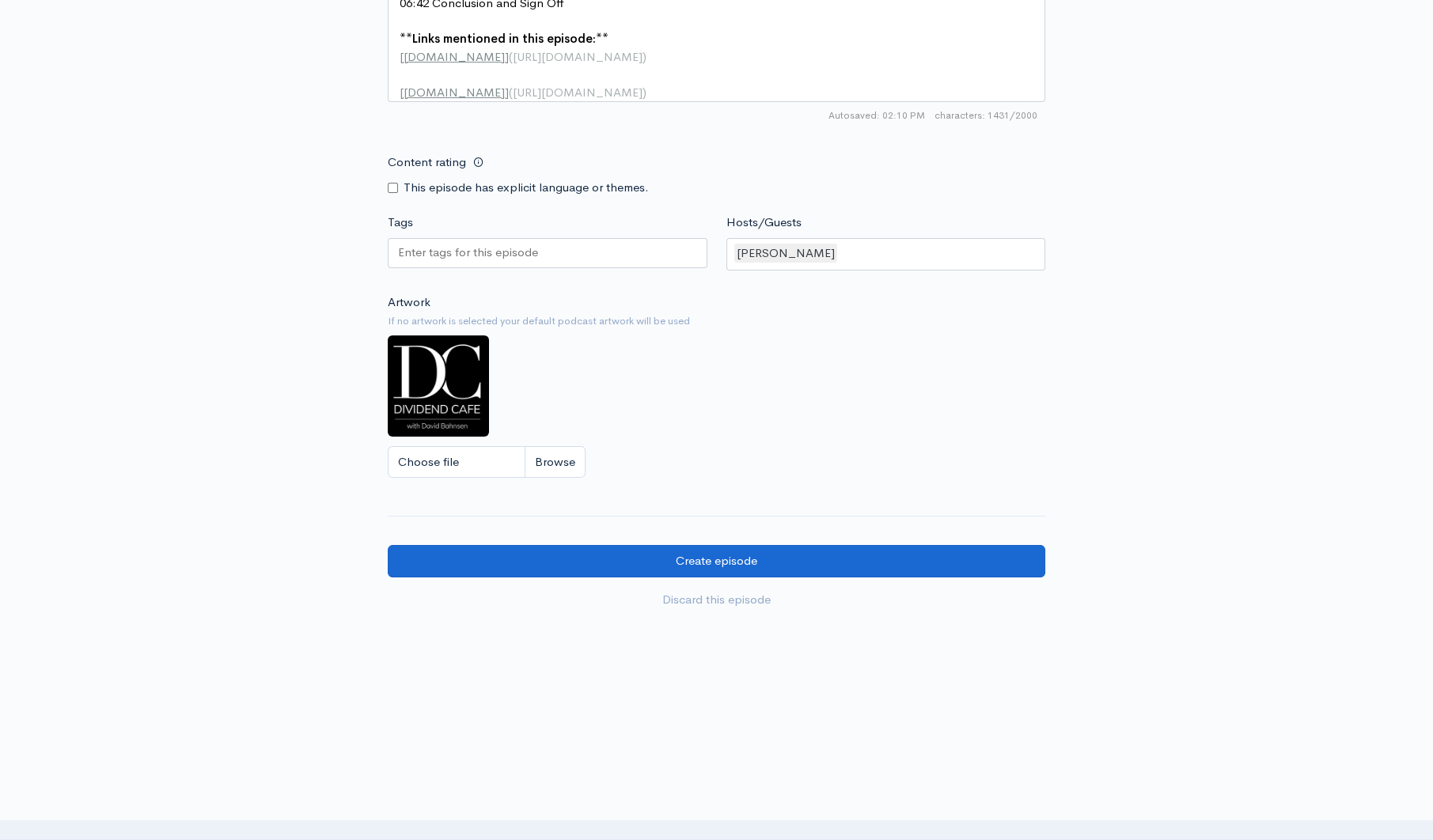
type textarea "Market Recap and Economic Insights: Tariffs, Corporate Taxes, and Housing Trends"
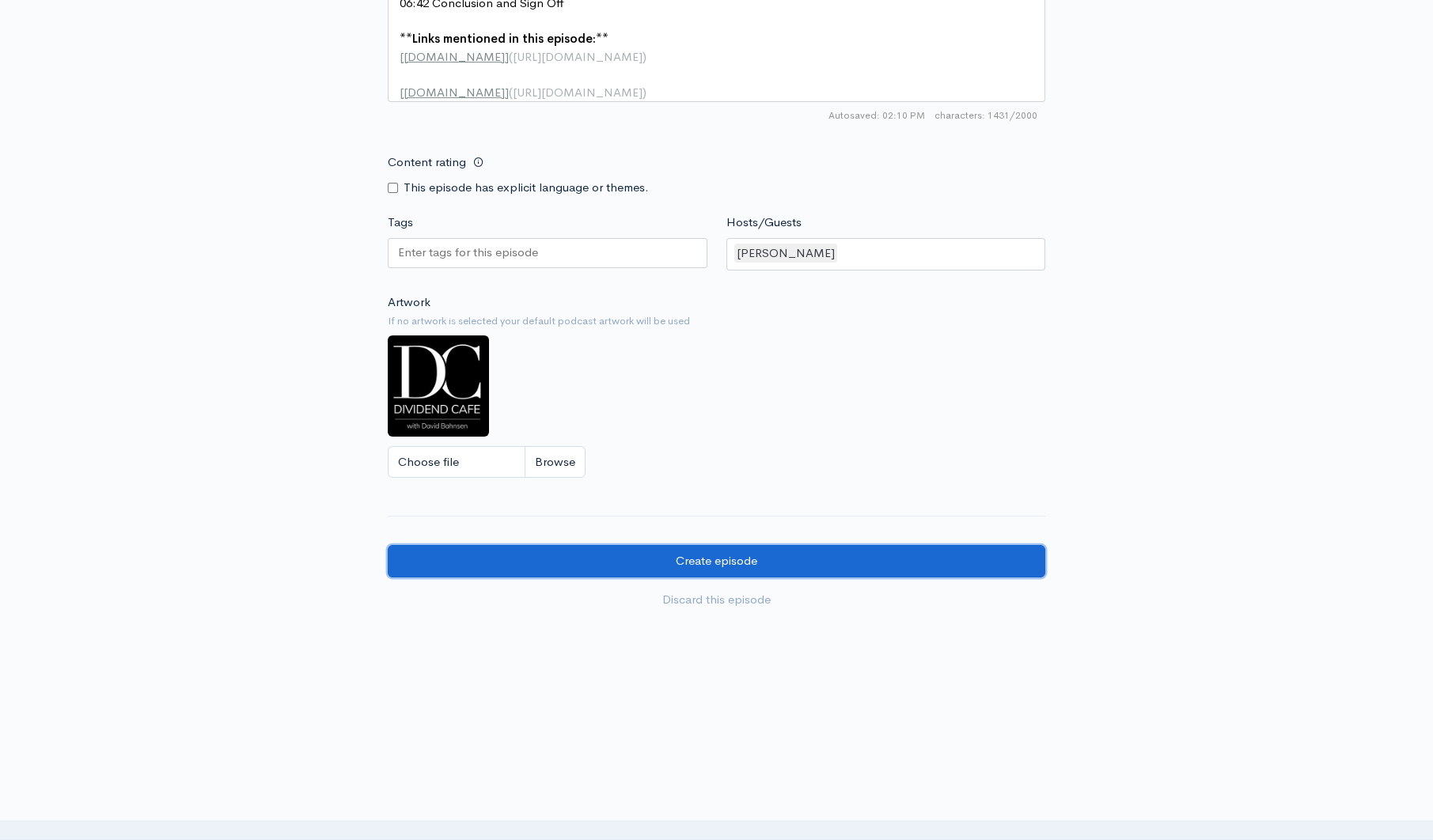
click at [784, 559] on input "Create episode" at bounding box center [716, 561] width 657 height 33
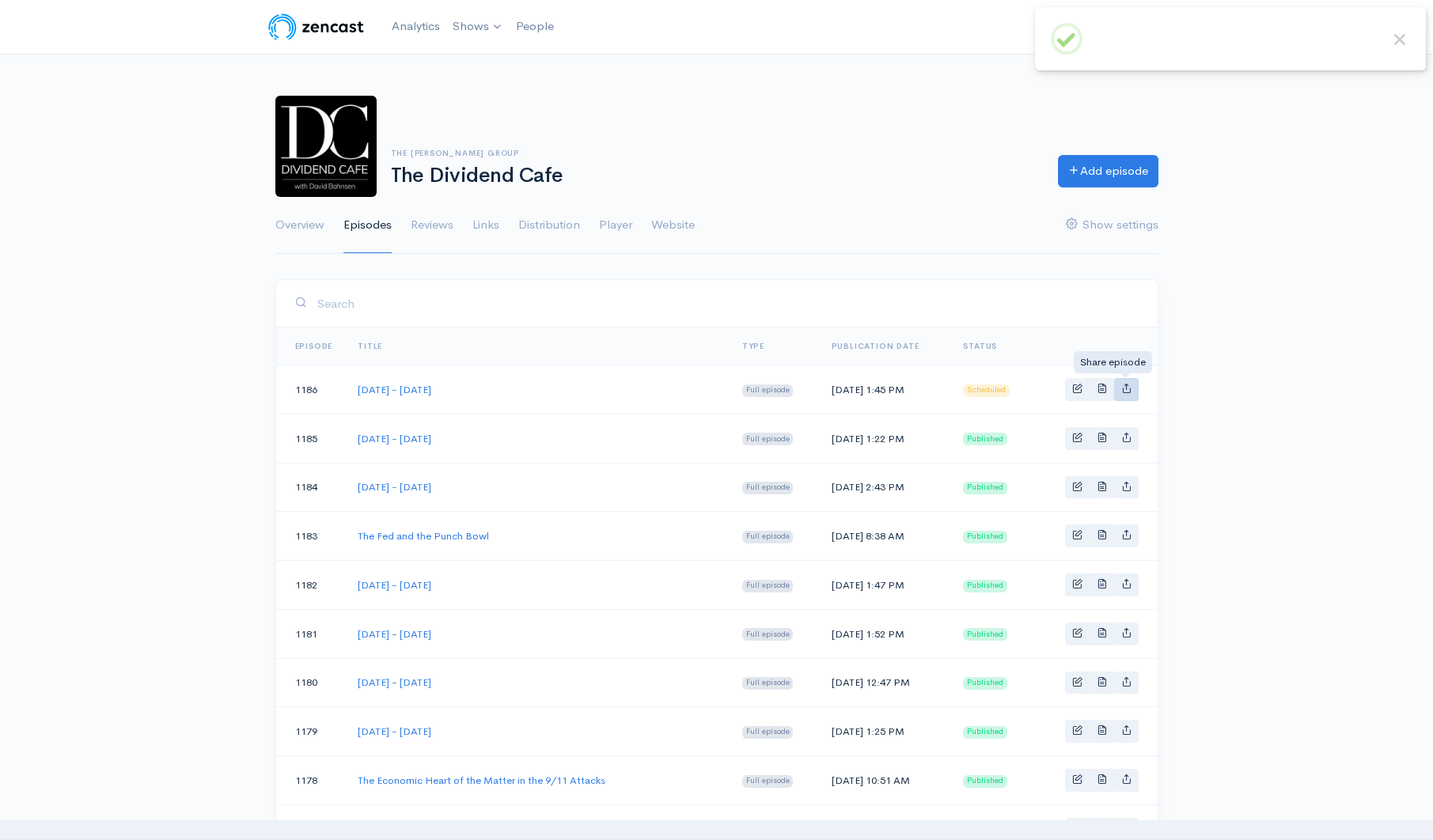
click at [1129, 395] on link "Basic example" at bounding box center [1126, 389] width 25 height 23
type input "[URL][DOMAIN_NAME][DATE][DATE]"
type input "[URL][DOMAIN_NAME][DOMAIN_NAME]"
type input "<iframe src='https://share.zencast.fm/embed/episode/08c0135b-5ab6-4d7b-aa04-04c…"
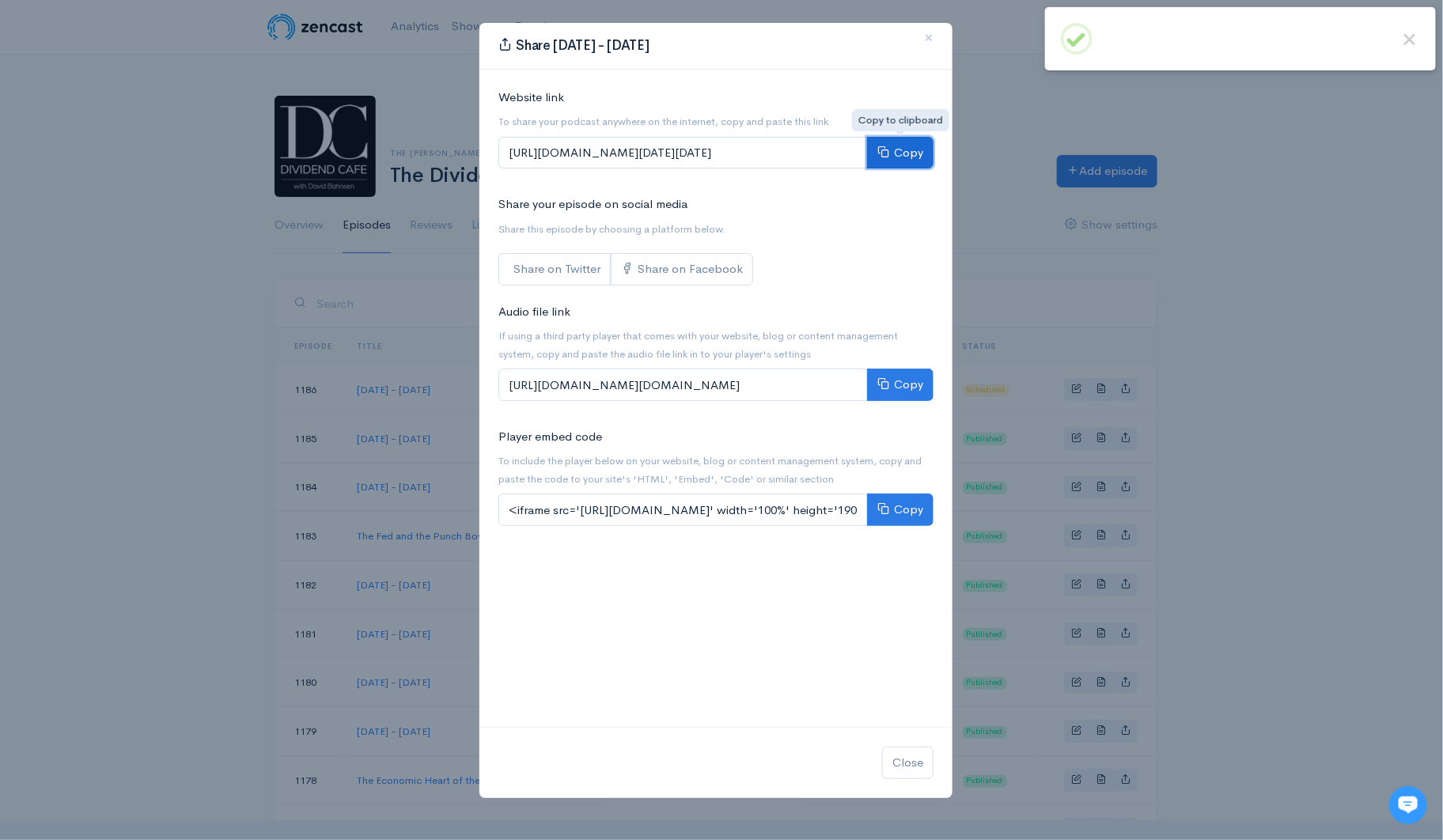
click at [900, 155] on button "Copy" at bounding box center [899, 153] width 66 height 33
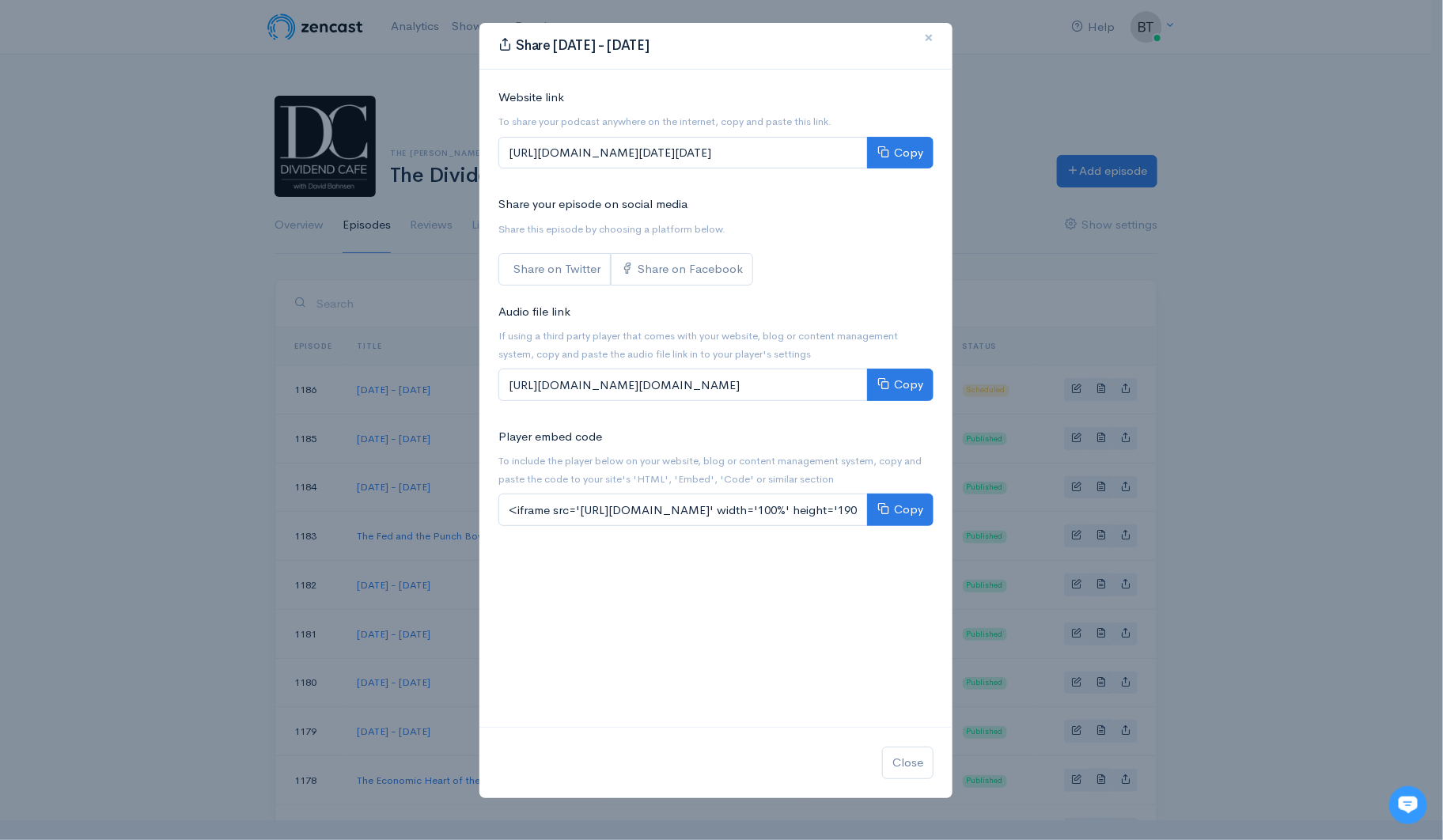
click at [931, 38] on span "×" at bounding box center [929, 37] width 9 height 23
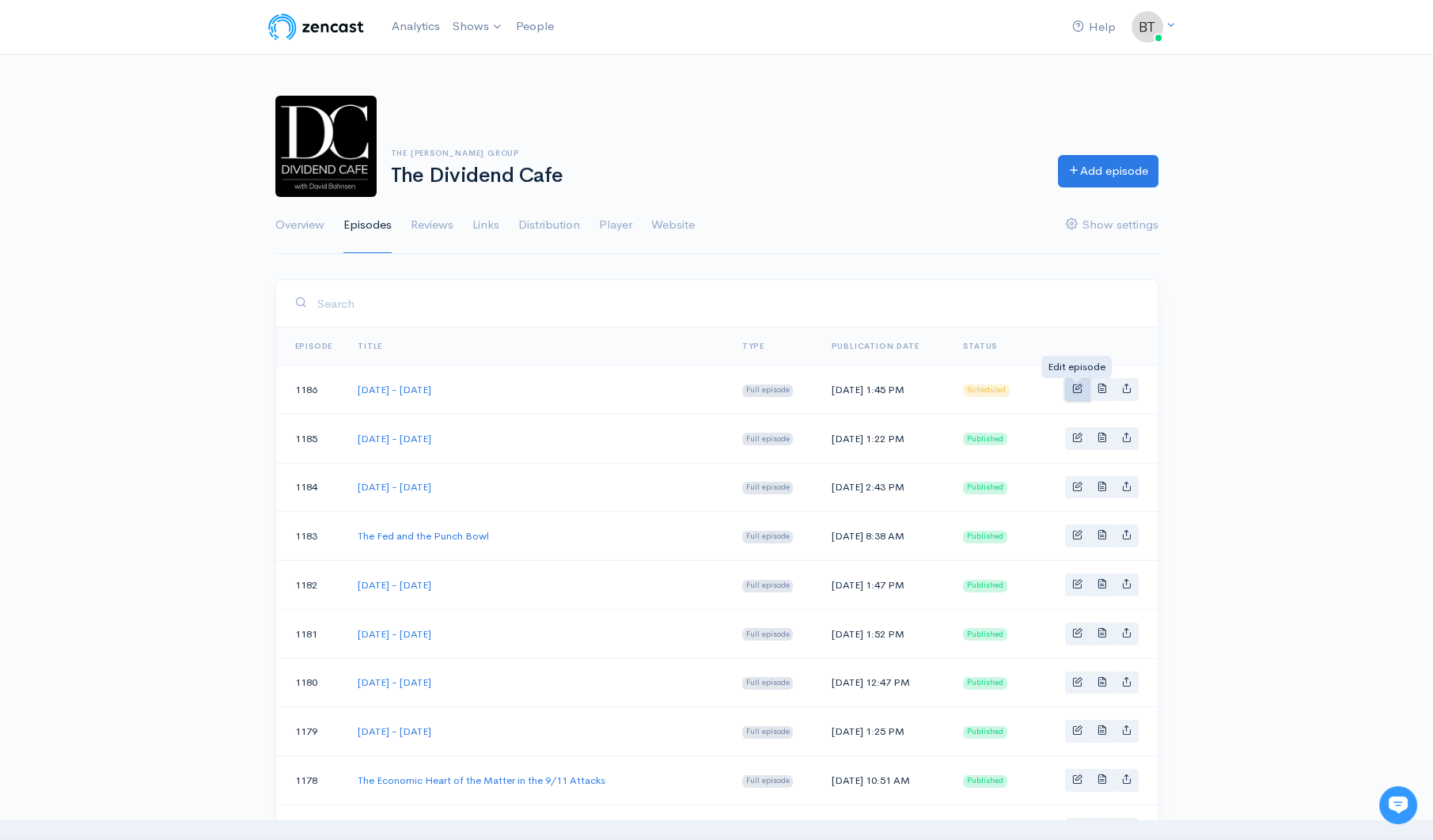
click at [1078, 385] on span "Basic example" at bounding box center [1077, 388] width 10 height 10
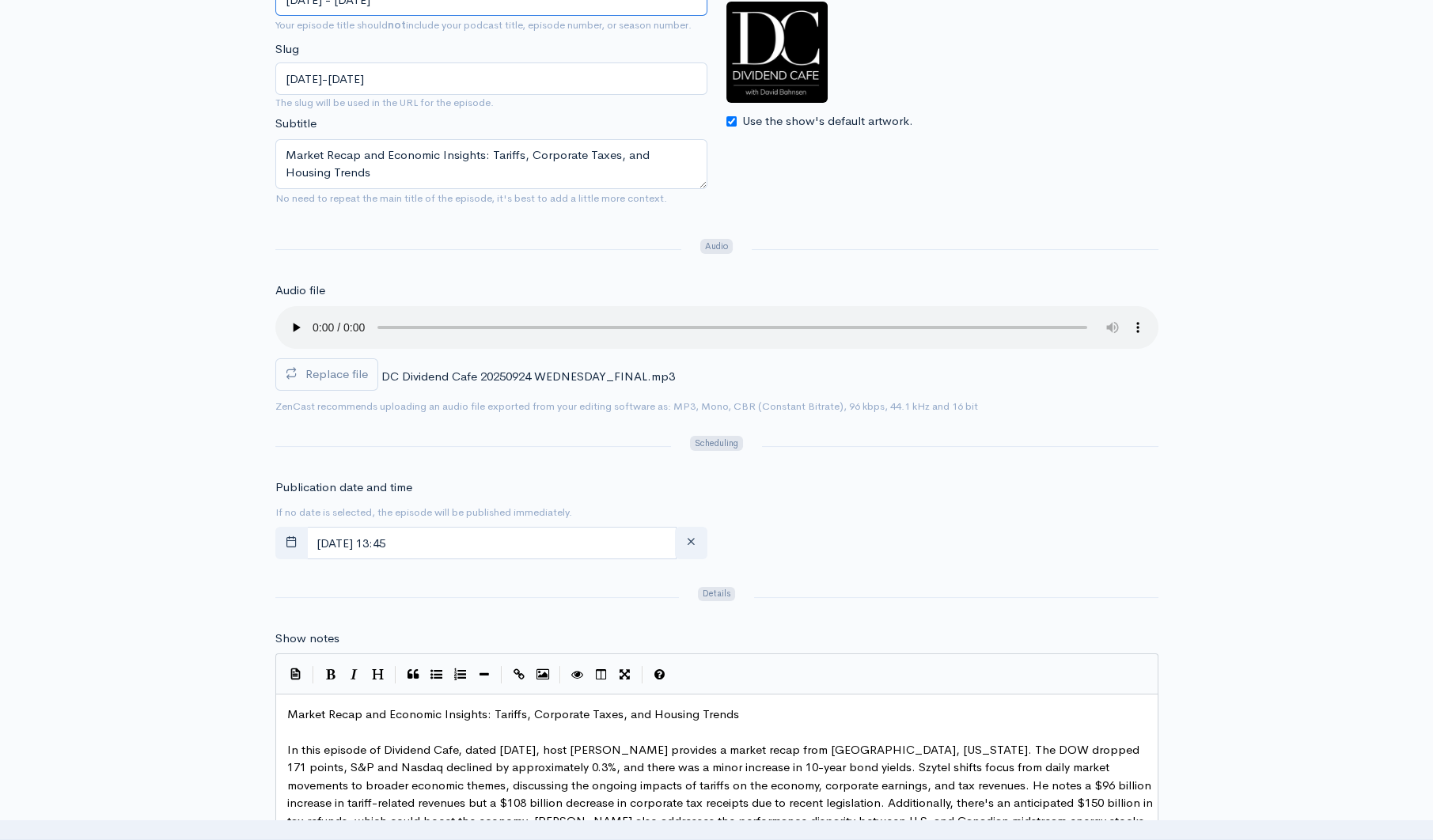
scroll to position [246, 0]
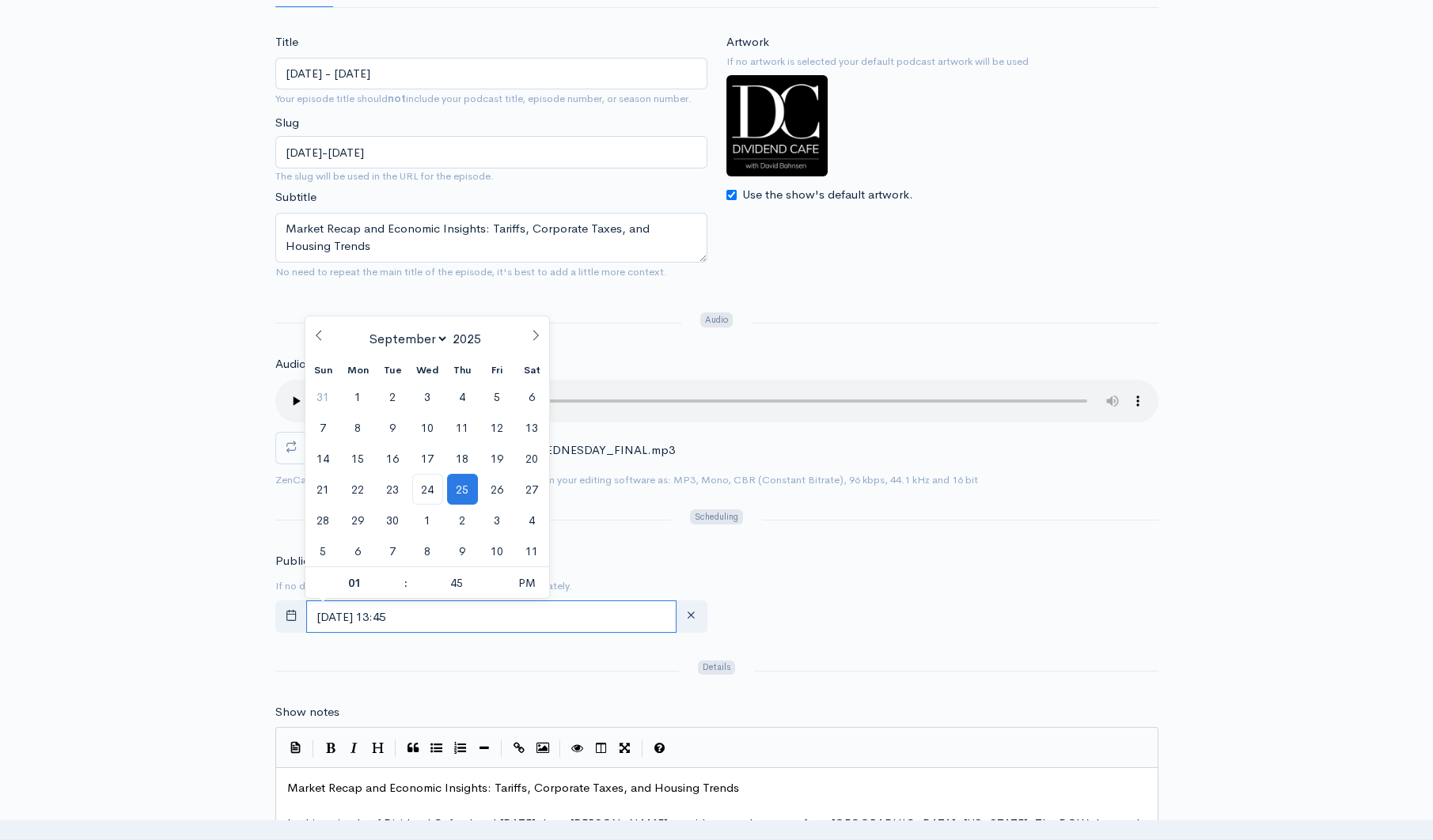
click at [485, 616] on input "September, 25 2025 13:45" at bounding box center [491, 617] width 370 height 33
click at [432, 481] on span "24" at bounding box center [428, 490] width 31 height 31
type input "[DATE] 13:45"
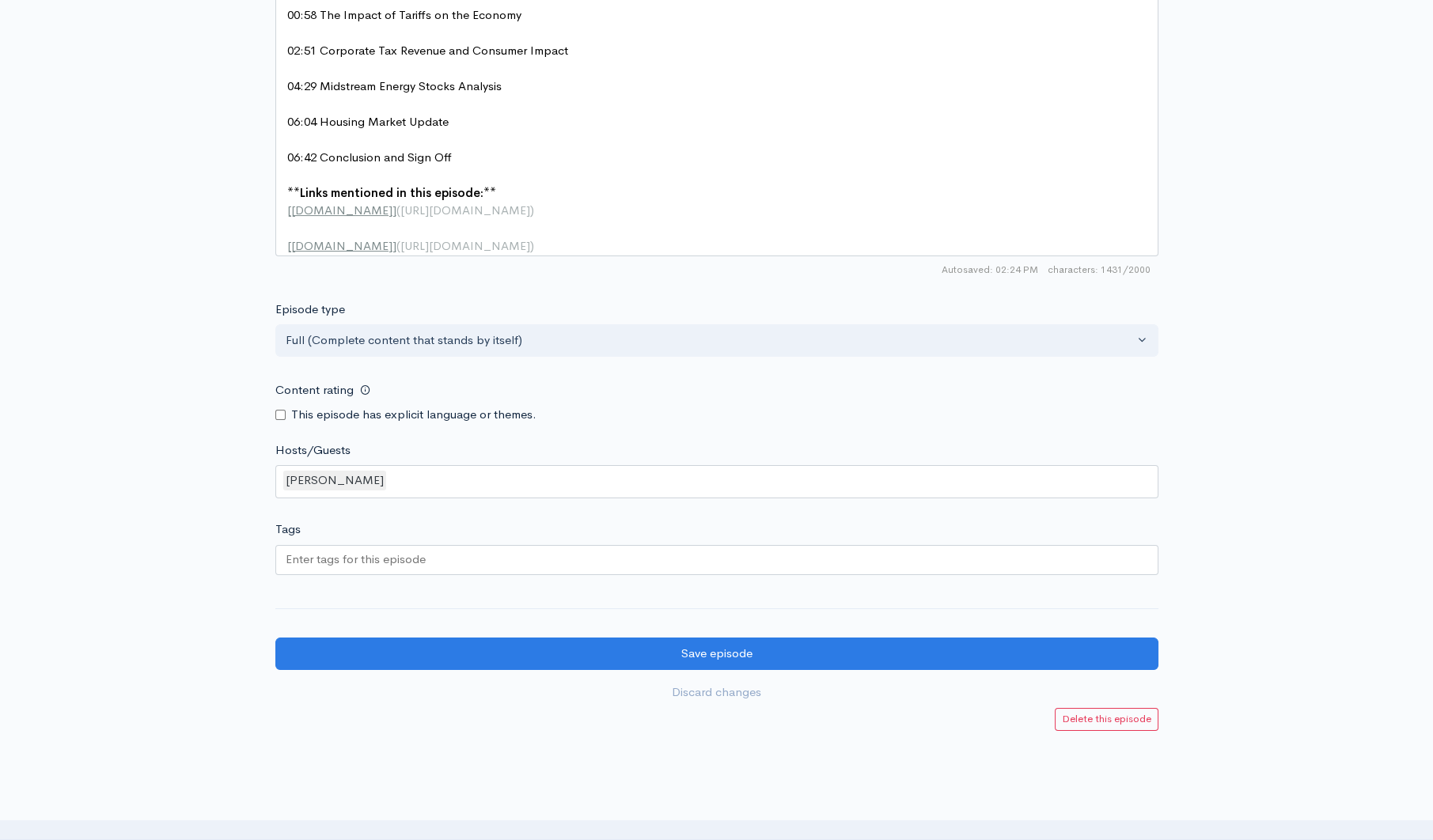
scroll to position [1306, 0]
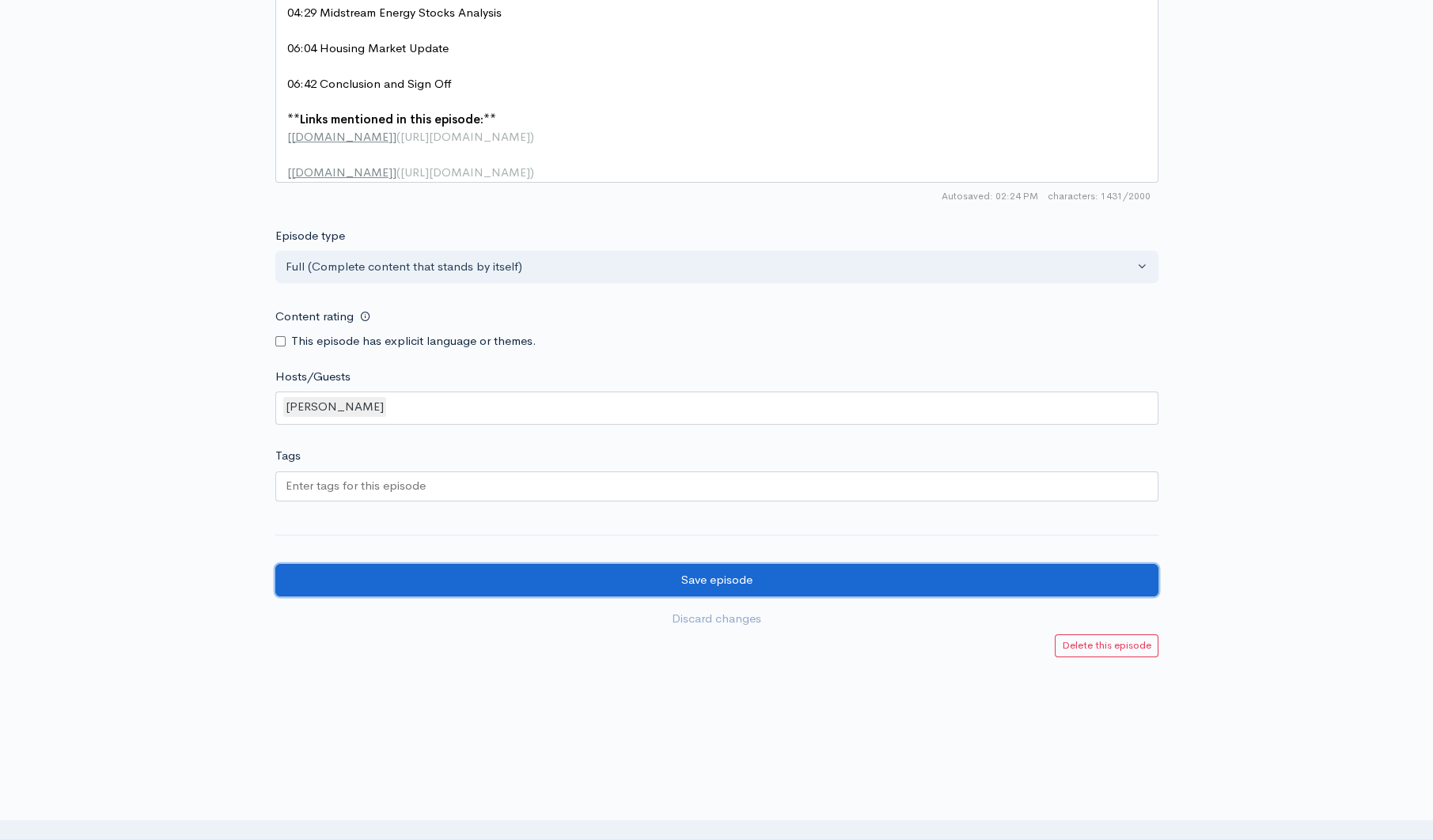
click at [736, 596] on input "Save episode" at bounding box center [716, 581] width 883 height 33
